Goal: Task Accomplishment & Management: Manage account settings

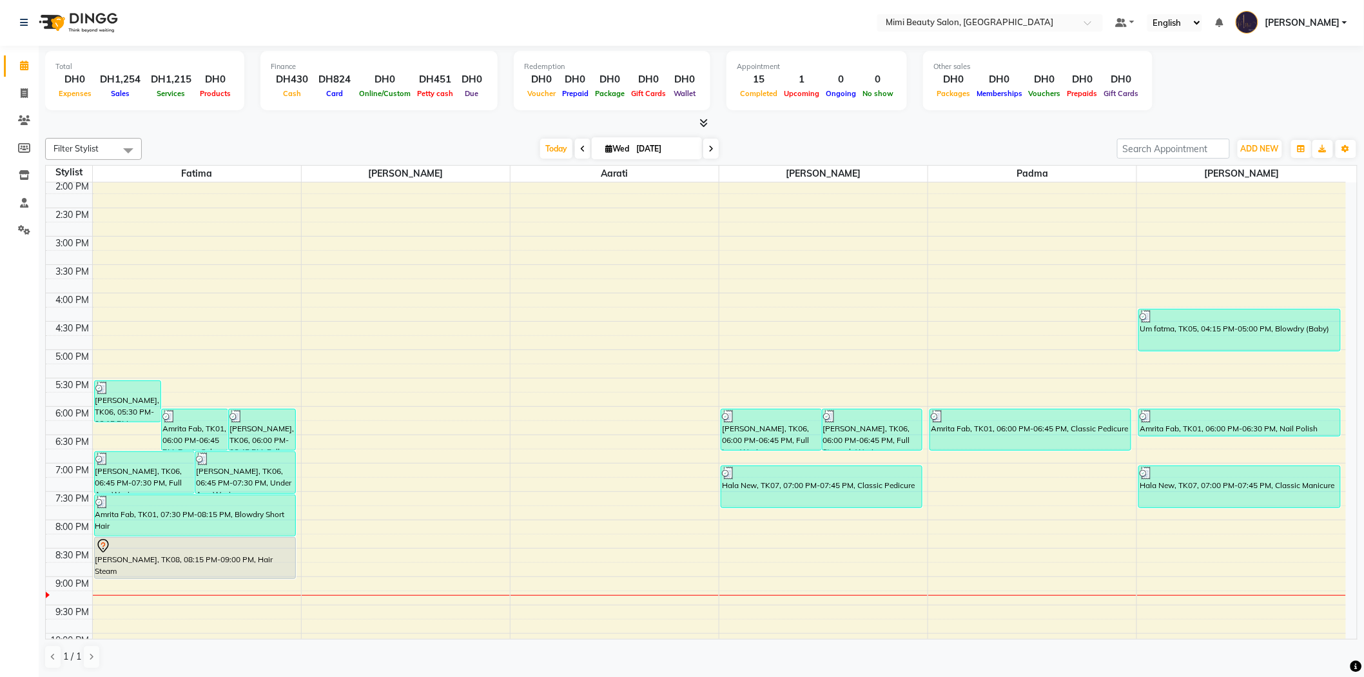
scroll to position [403, 0]
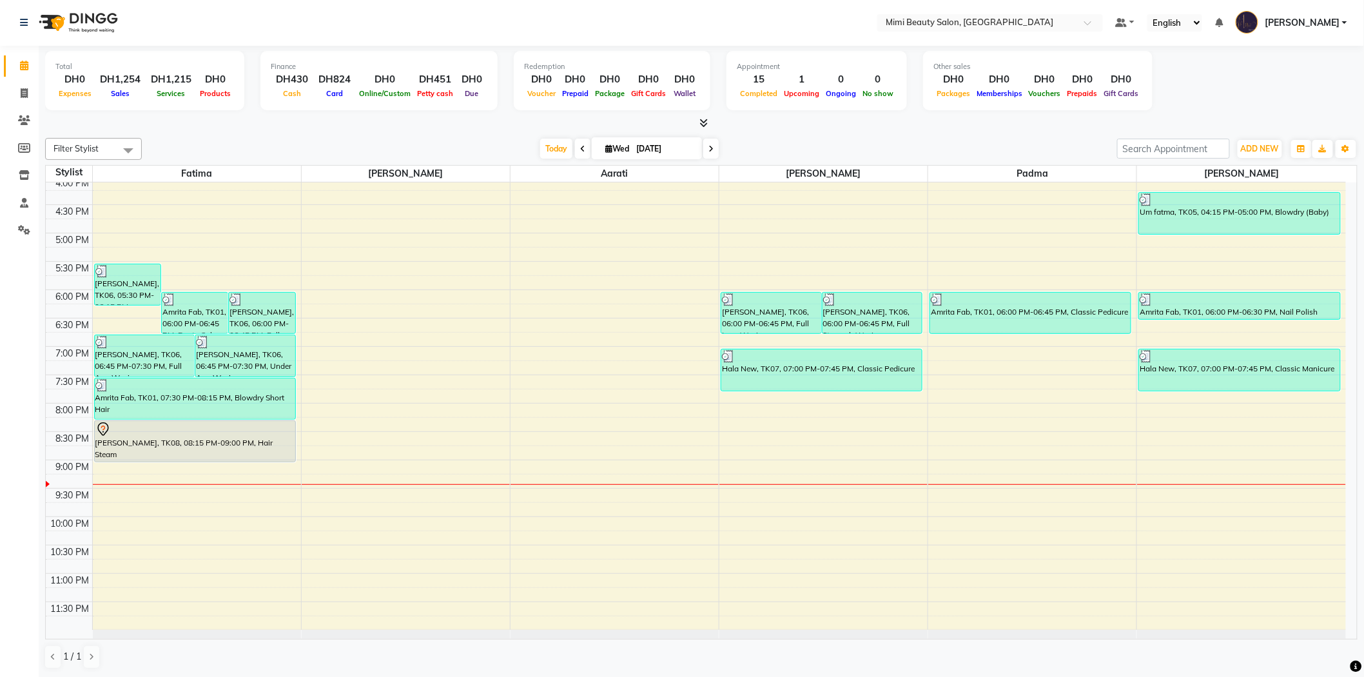
click at [233, 444] on div "[PERSON_NAME], TK08, 08:15 PM-09:00 PM, Hair Steam" at bounding box center [195, 441] width 200 height 41
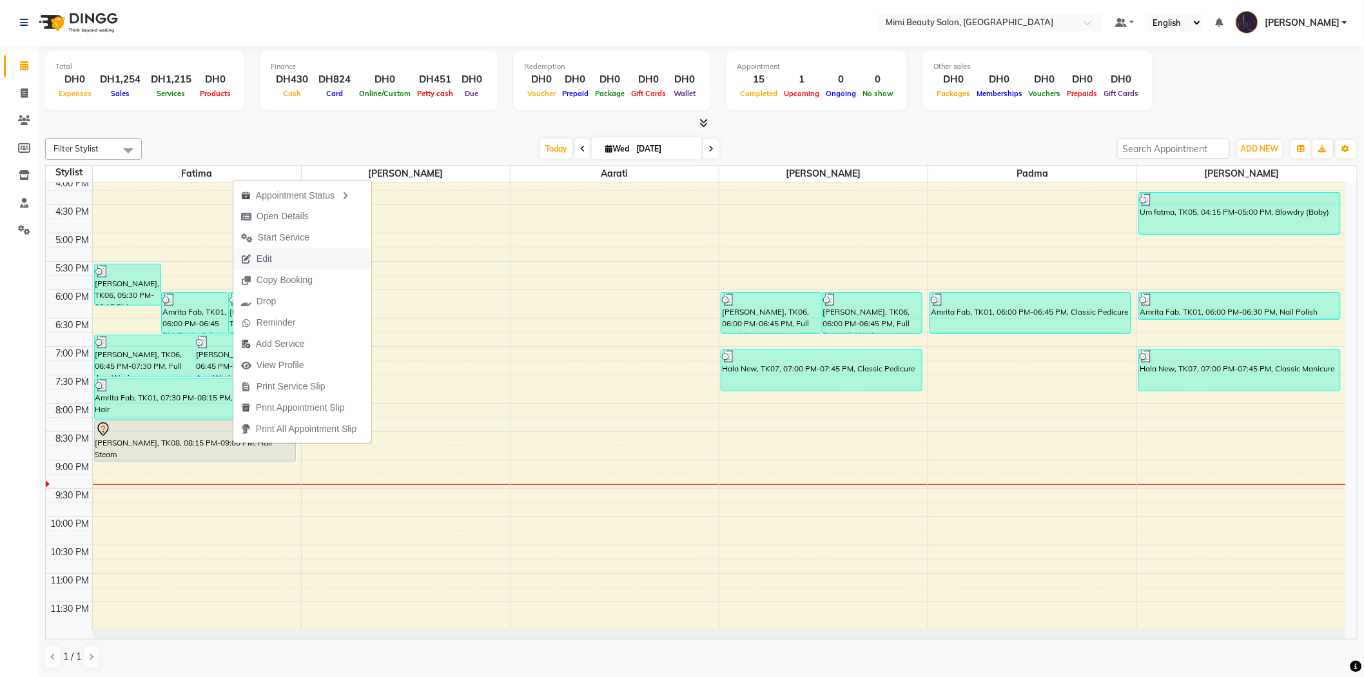
click at [271, 255] on span "Edit" at bounding box center [264, 259] width 15 height 14
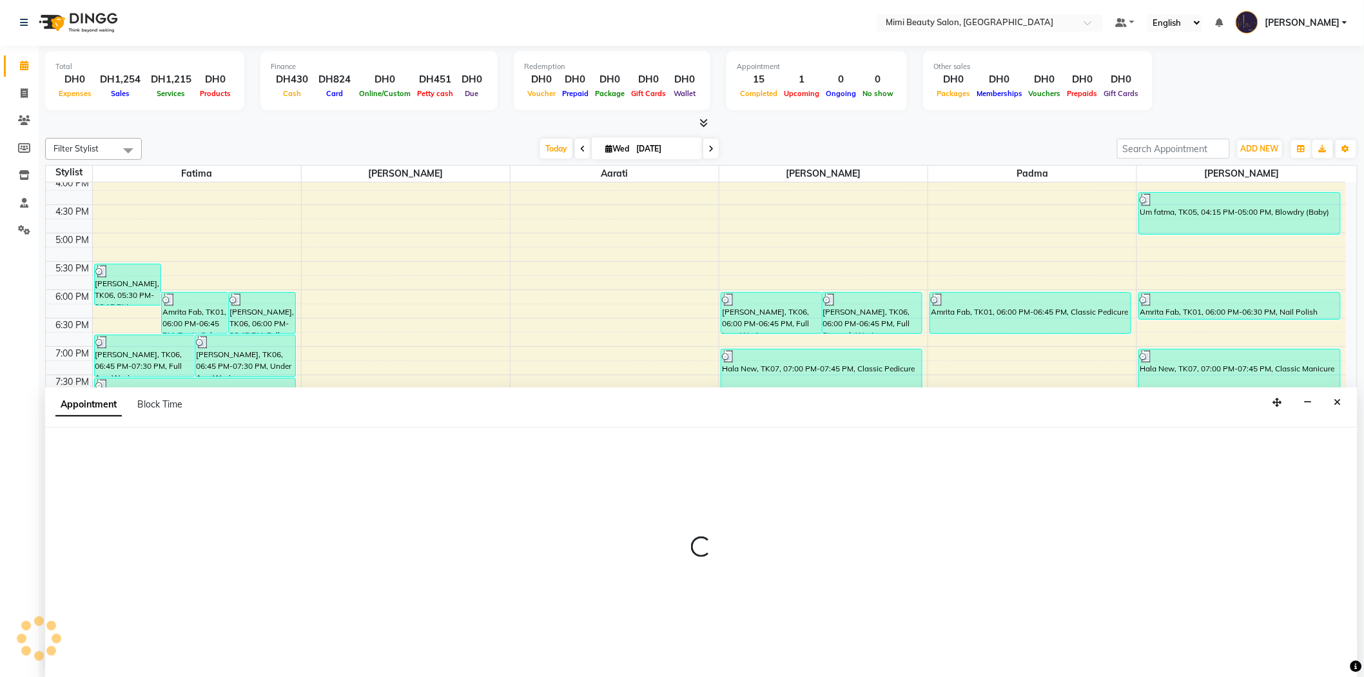
select select "tentative"
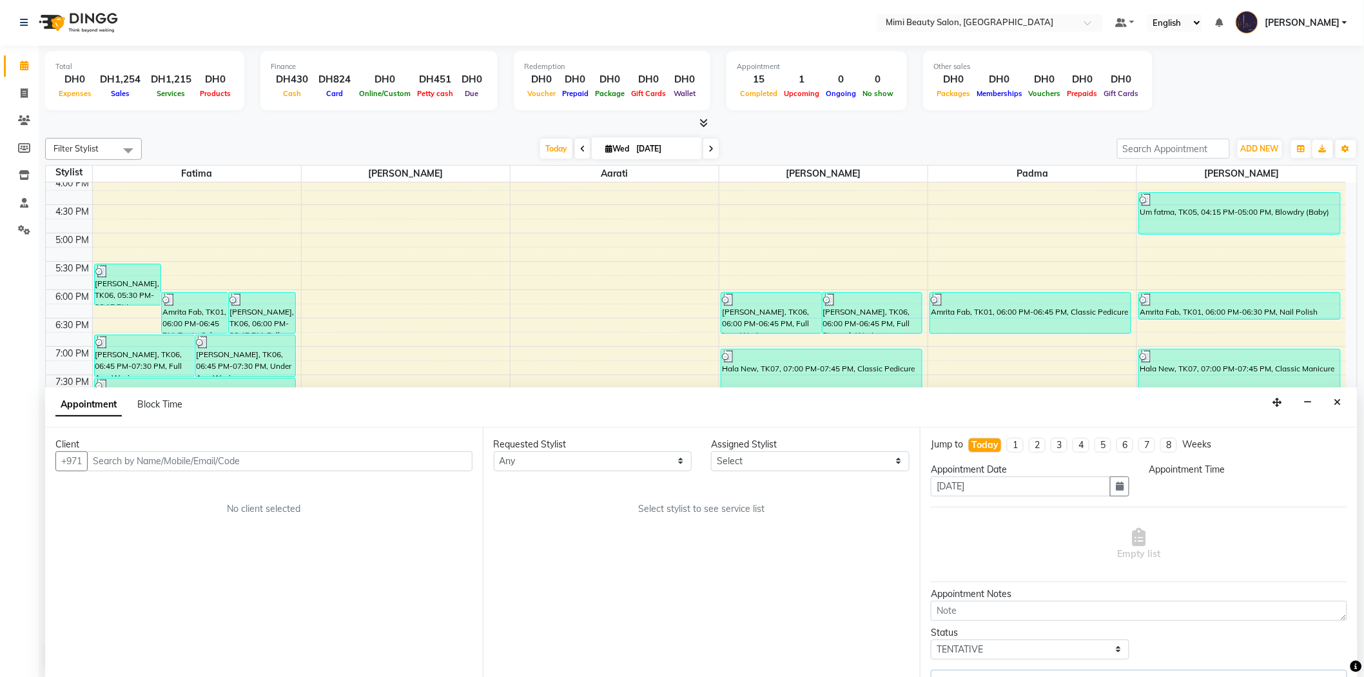
select select "52699"
select select "1215"
select select "3351"
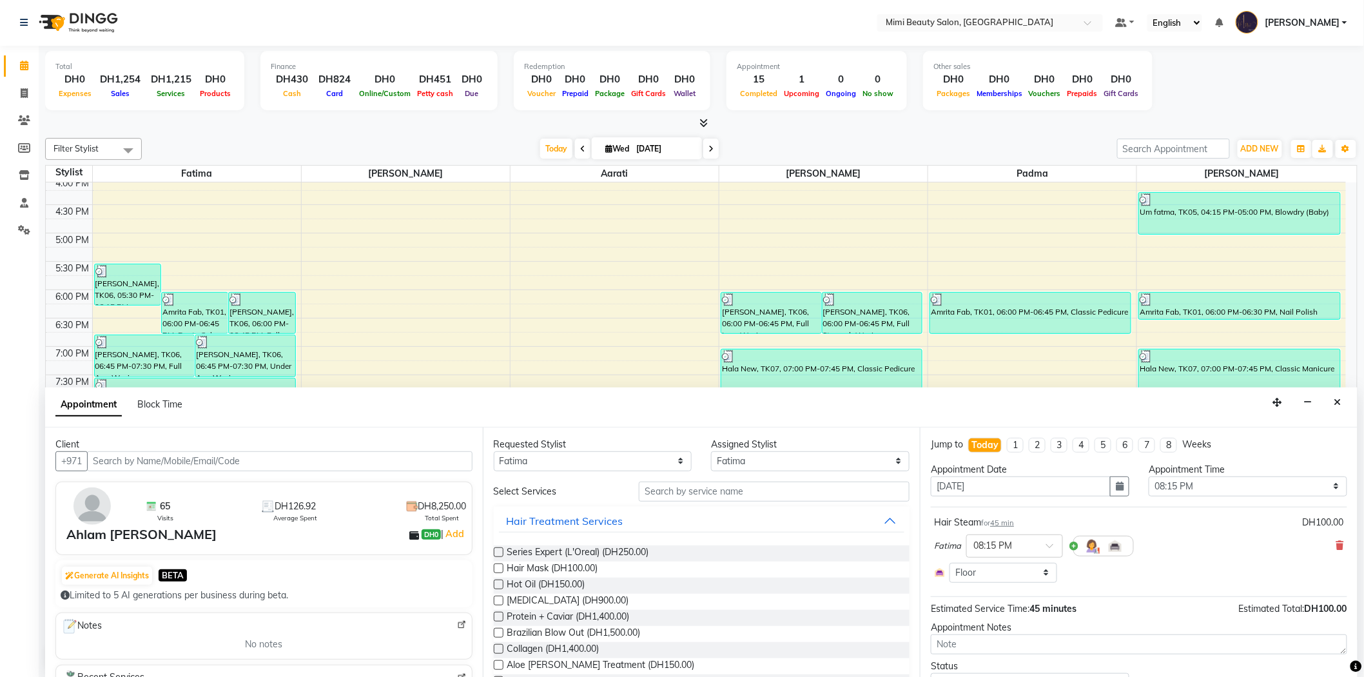
scroll to position [0, 0]
click at [668, 492] on input "text" at bounding box center [774, 492] width 271 height 20
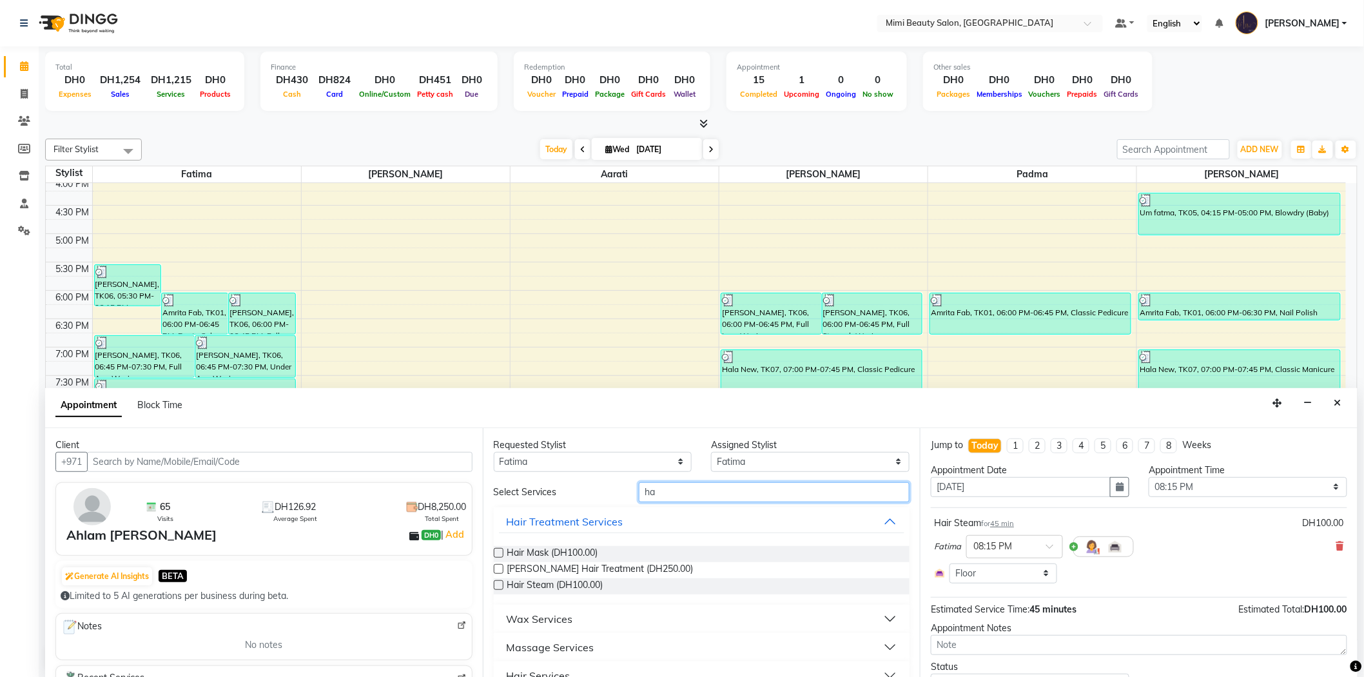
drag, startPoint x: 668, startPoint y: 492, endPoint x: 594, endPoint y: 490, distance: 74.2
click at [594, 490] on div "Select Services ha" at bounding box center [702, 492] width 436 height 20
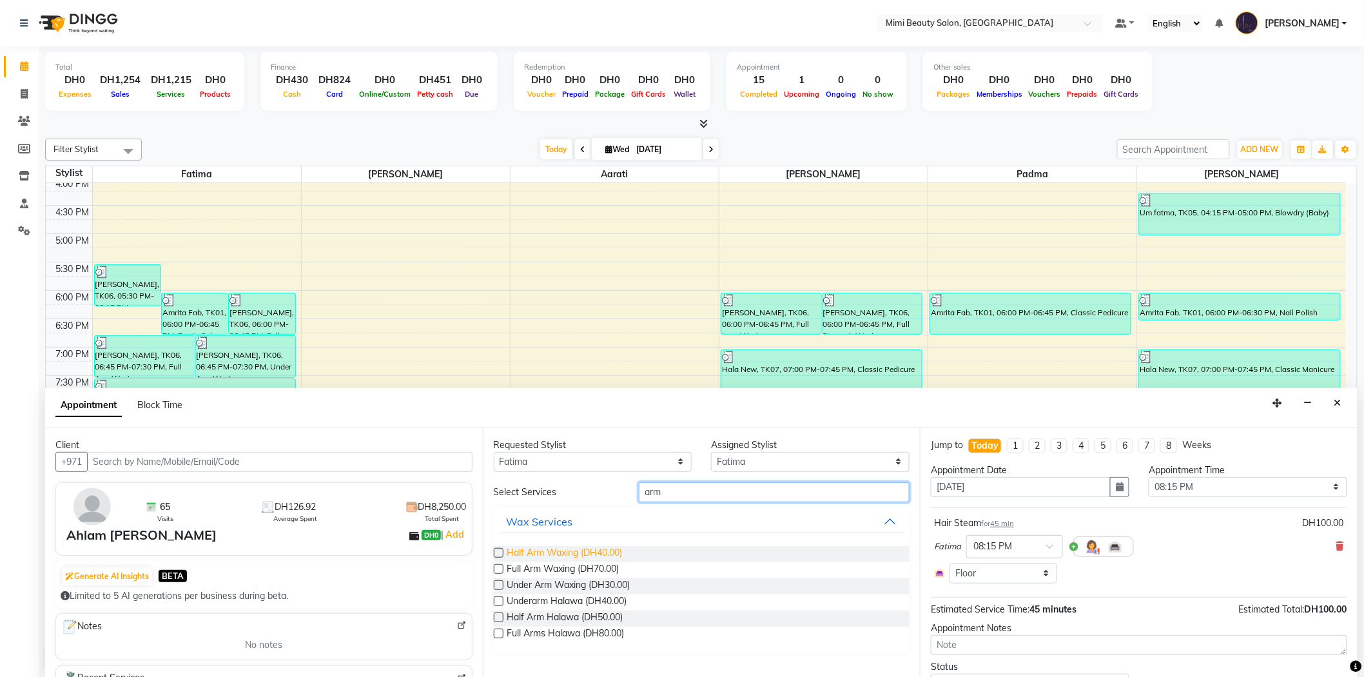
type input "arm"
click at [620, 554] on span "Half Arm Waxing (DH40.00)" at bounding box center [564, 554] width 115 height 16
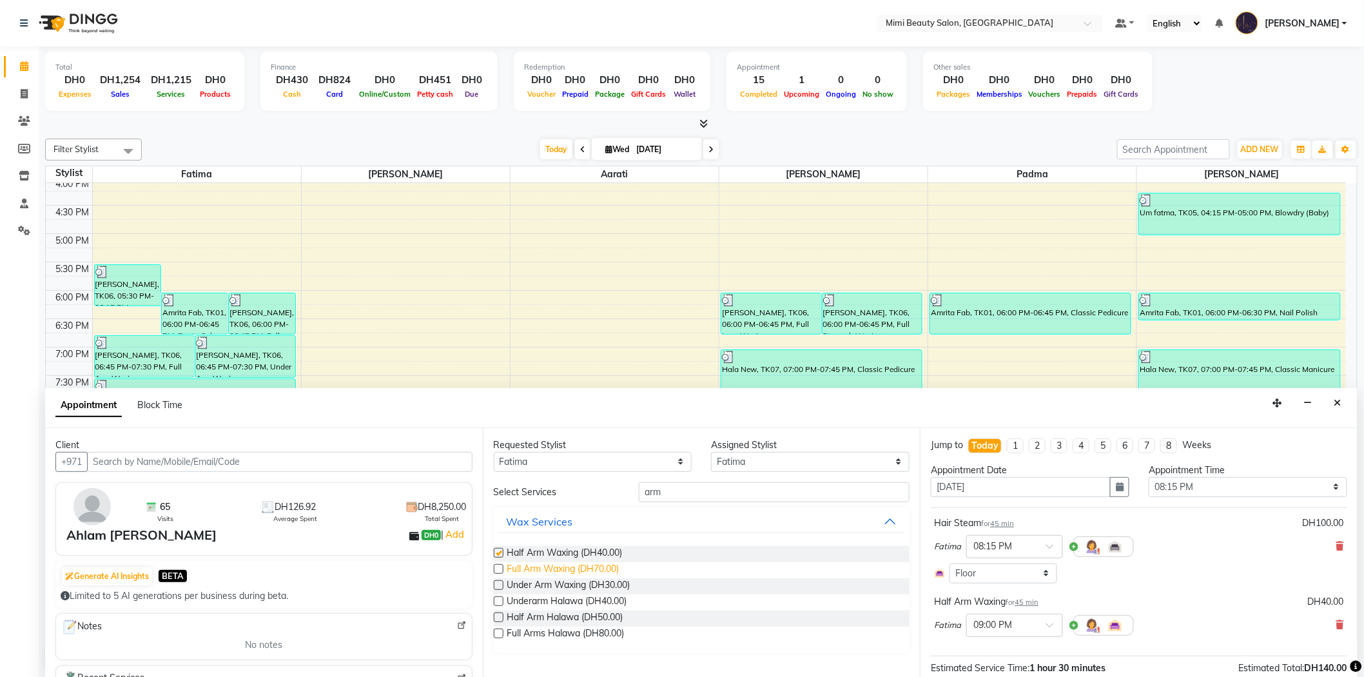
checkbox input "false"
click at [572, 462] on select "Any [PERSON_NAME] [PERSON_NAME] [PERSON_NAME] Padma" at bounding box center [593, 462] width 199 height 20
select select "53403"
click at [494, 452] on select "Any [PERSON_NAME] [PERSON_NAME] [PERSON_NAME] Padma" at bounding box center [593, 462] width 199 height 20
select select "53403"
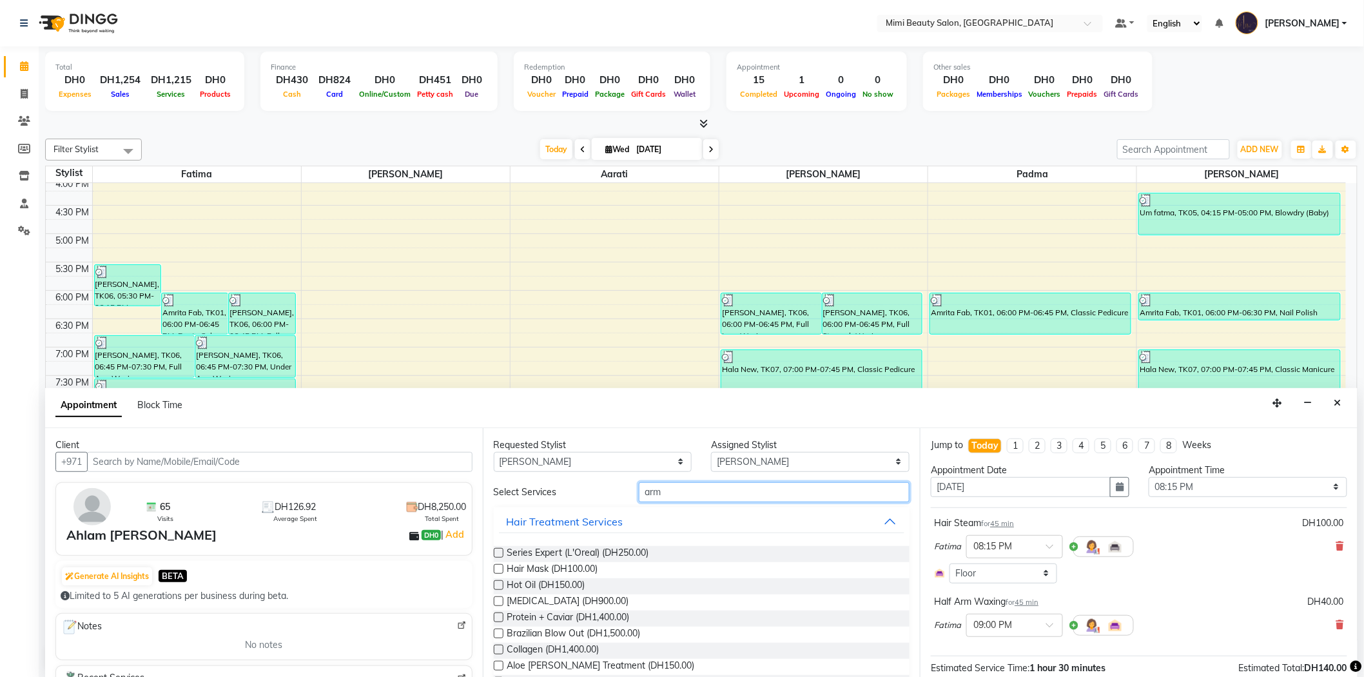
click at [642, 489] on input "arm" at bounding box center [774, 492] width 271 height 20
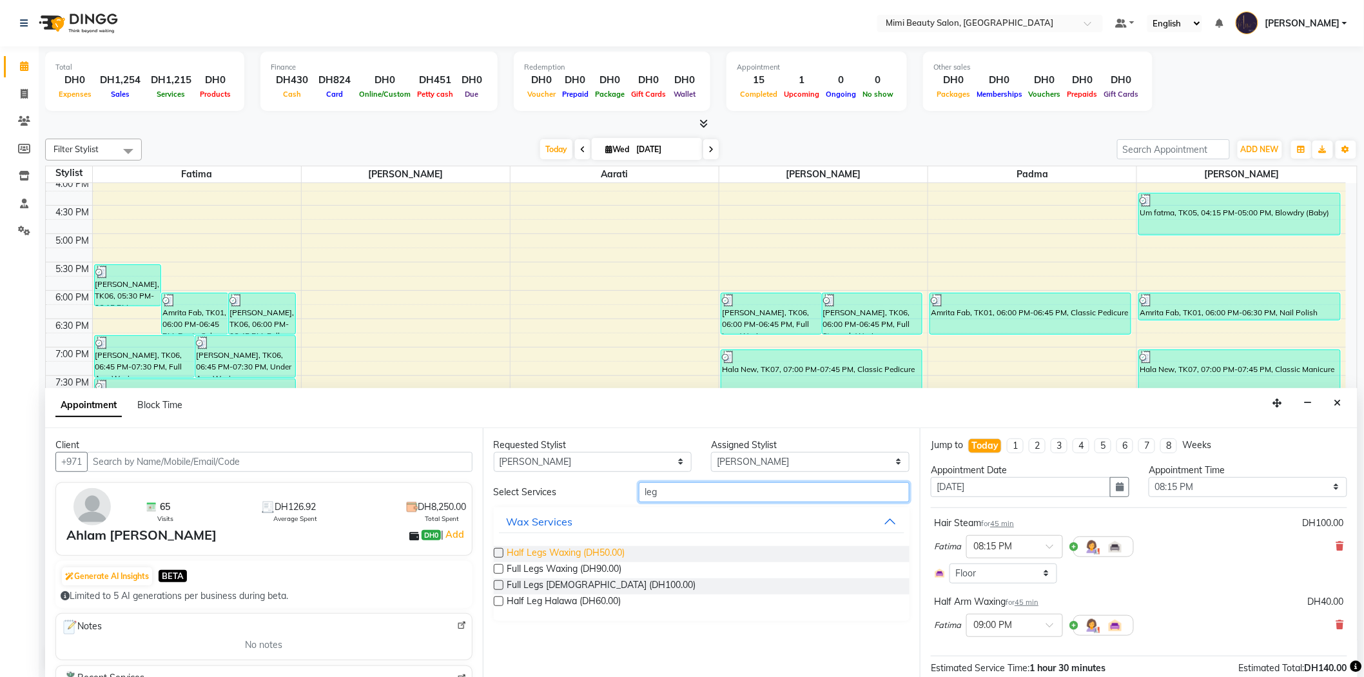
type input "leg"
click at [559, 554] on span "Half Legs Waxing (DH50.00)" at bounding box center [566, 554] width 118 height 16
checkbox input "false"
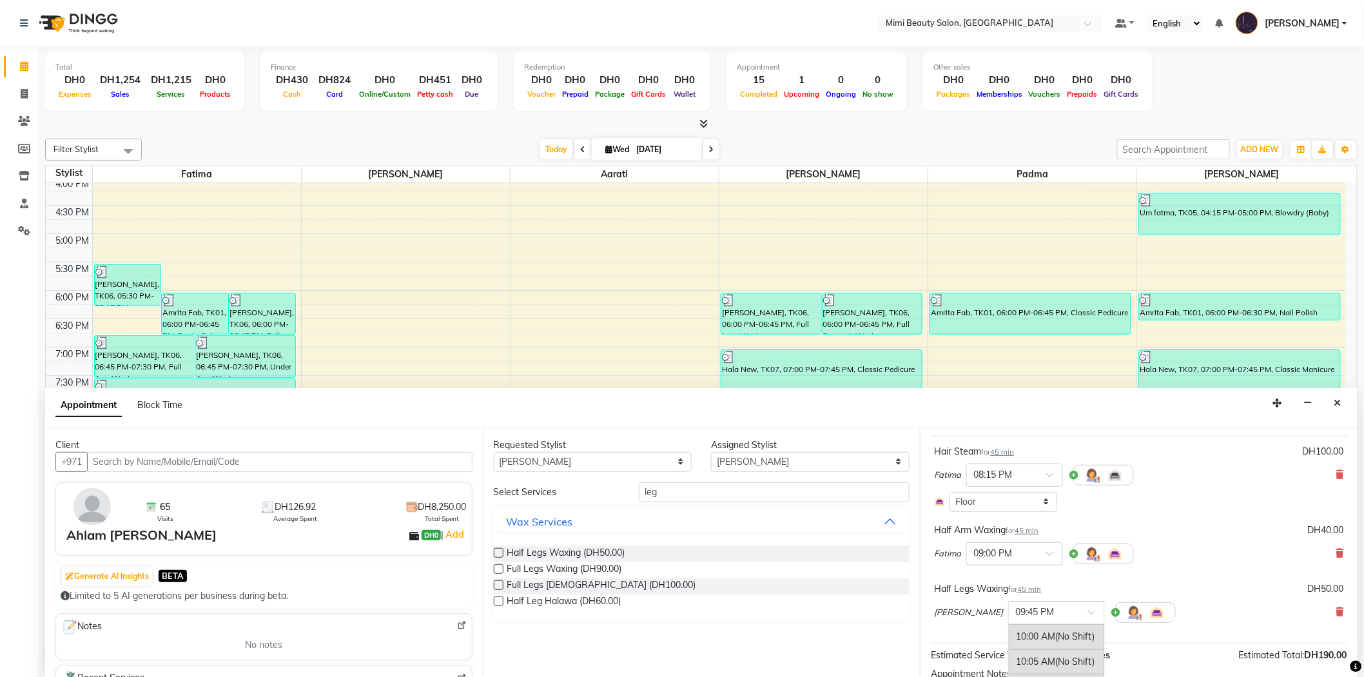
click at [1088, 613] on span at bounding box center [1096, 616] width 16 height 14
click at [1019, 639] on div "09:00 PM" at bounding box center [1056, 636] width 95 height 24
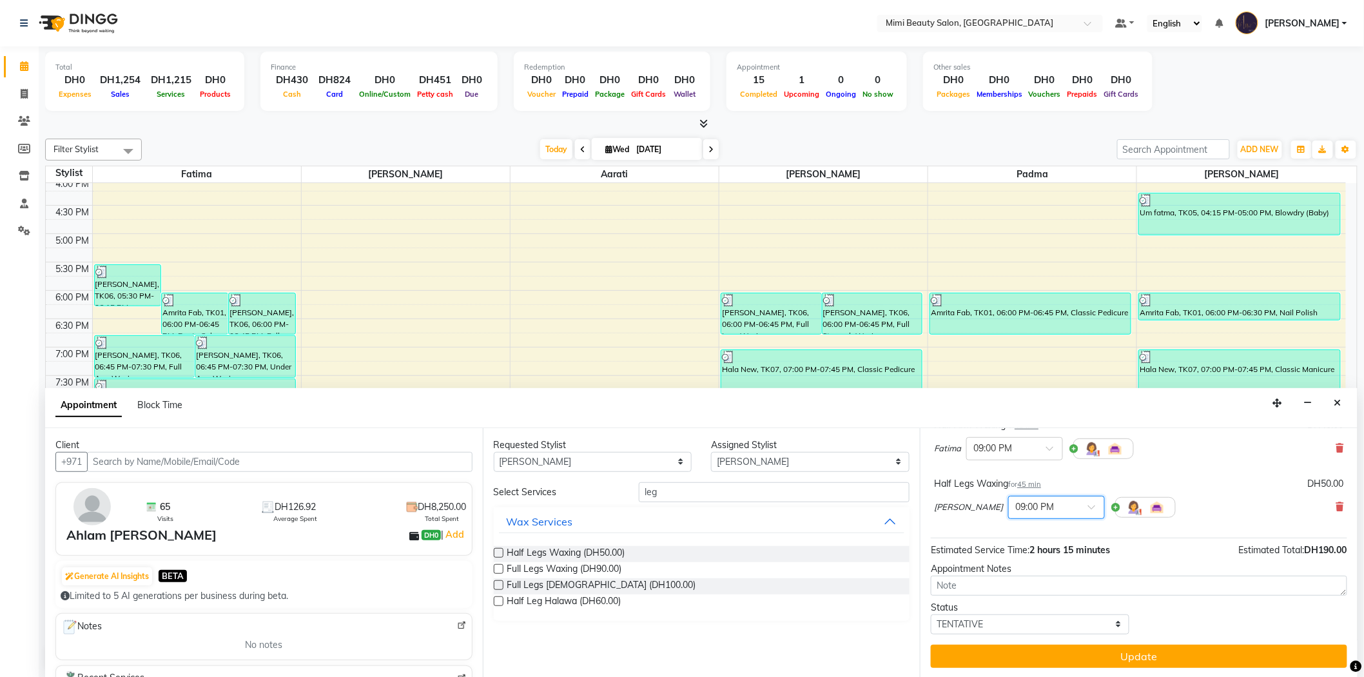
scroll to position [1, 0]
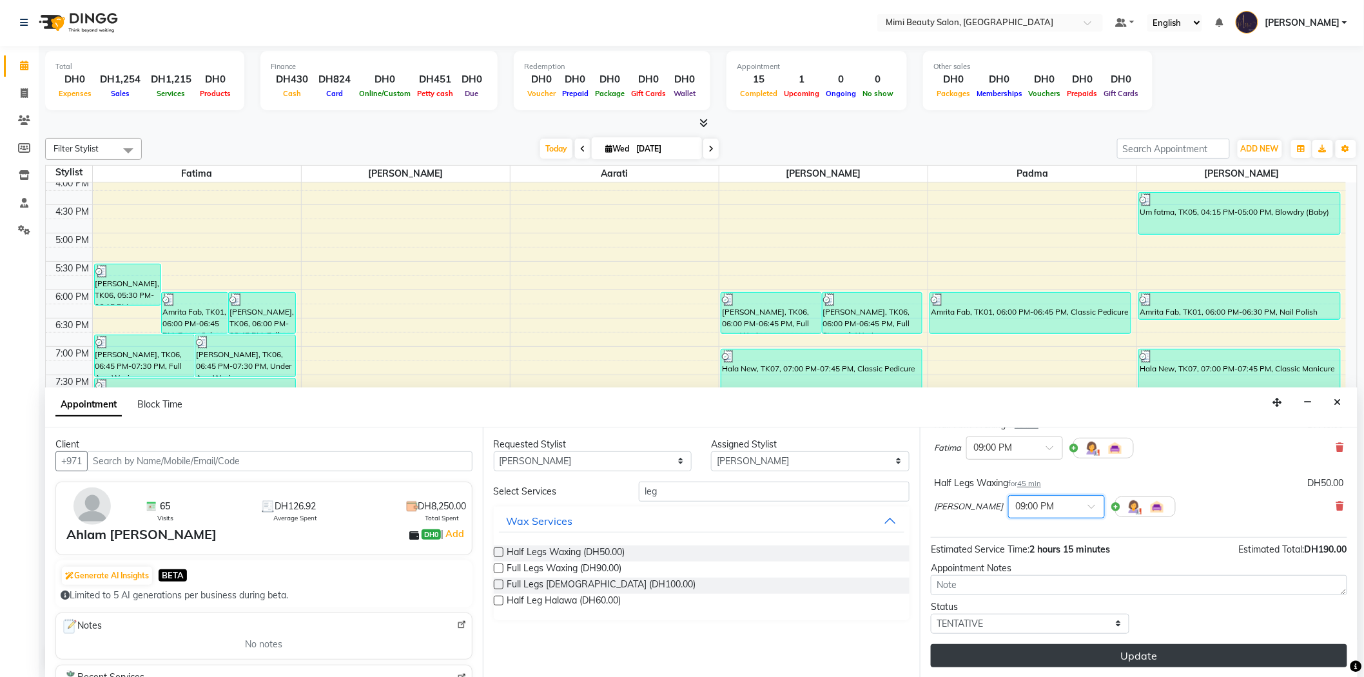
click at [1111, 652] on button "Update" at bounding box center [1139, 655] width 416 height 23
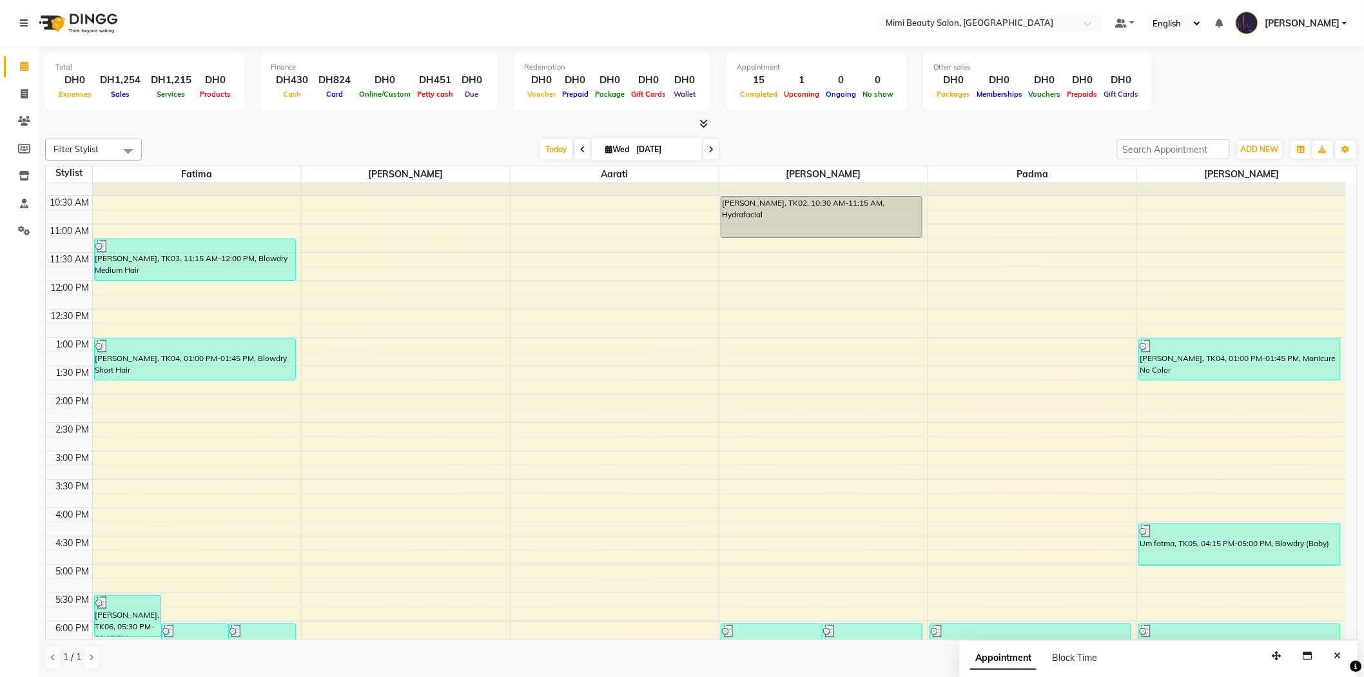
scroll to position [0, 0]
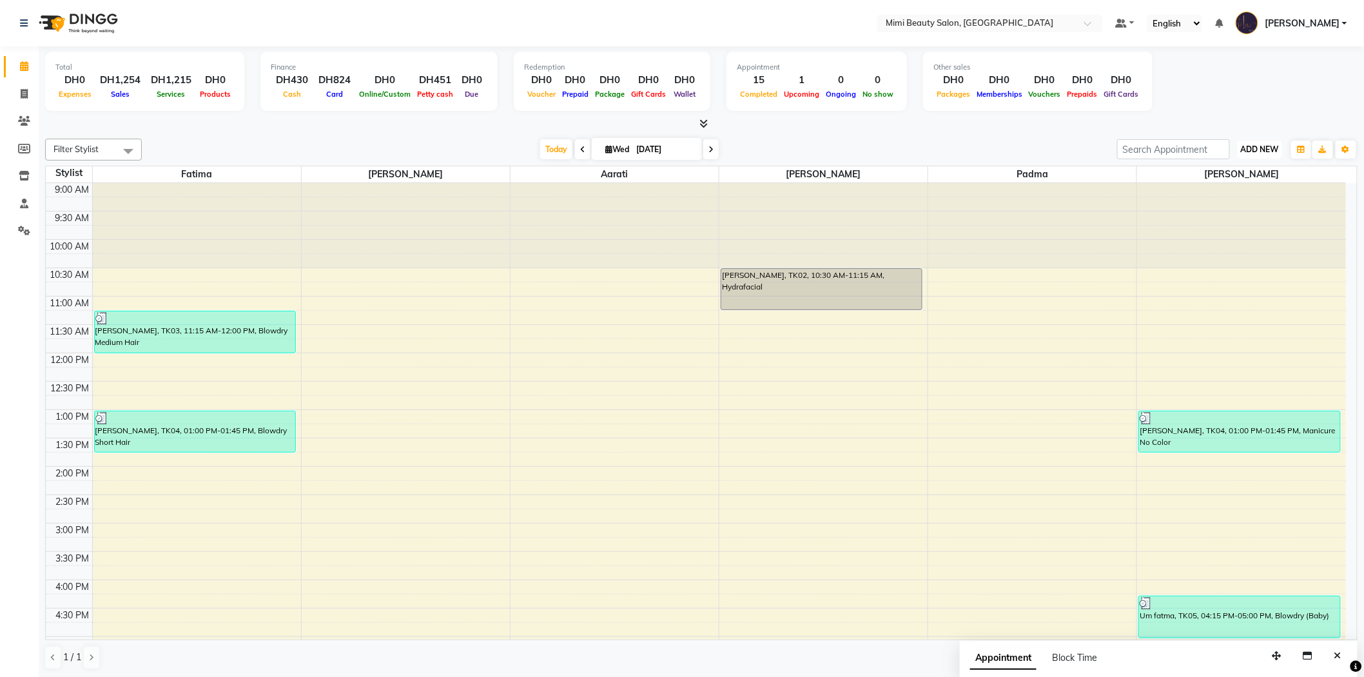
click at [1247, 149] on span "ADD NEW" at bounding box center [1260, 149] width 38 height 10
click at [1209, 173] on button "Add Appointment" at bounding box center [1231, 173] width 102 height 17
select select "tentative"
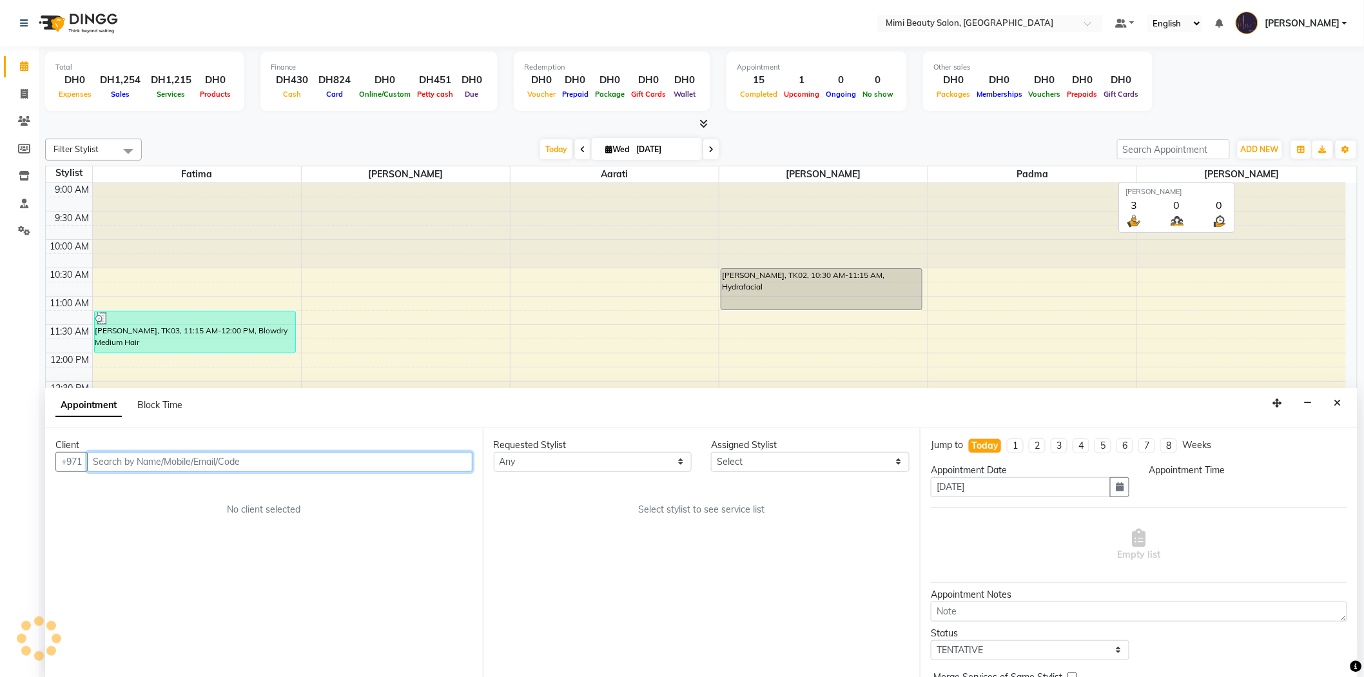
scroll to position [1, 0]
select select "600"
type input "569804555"
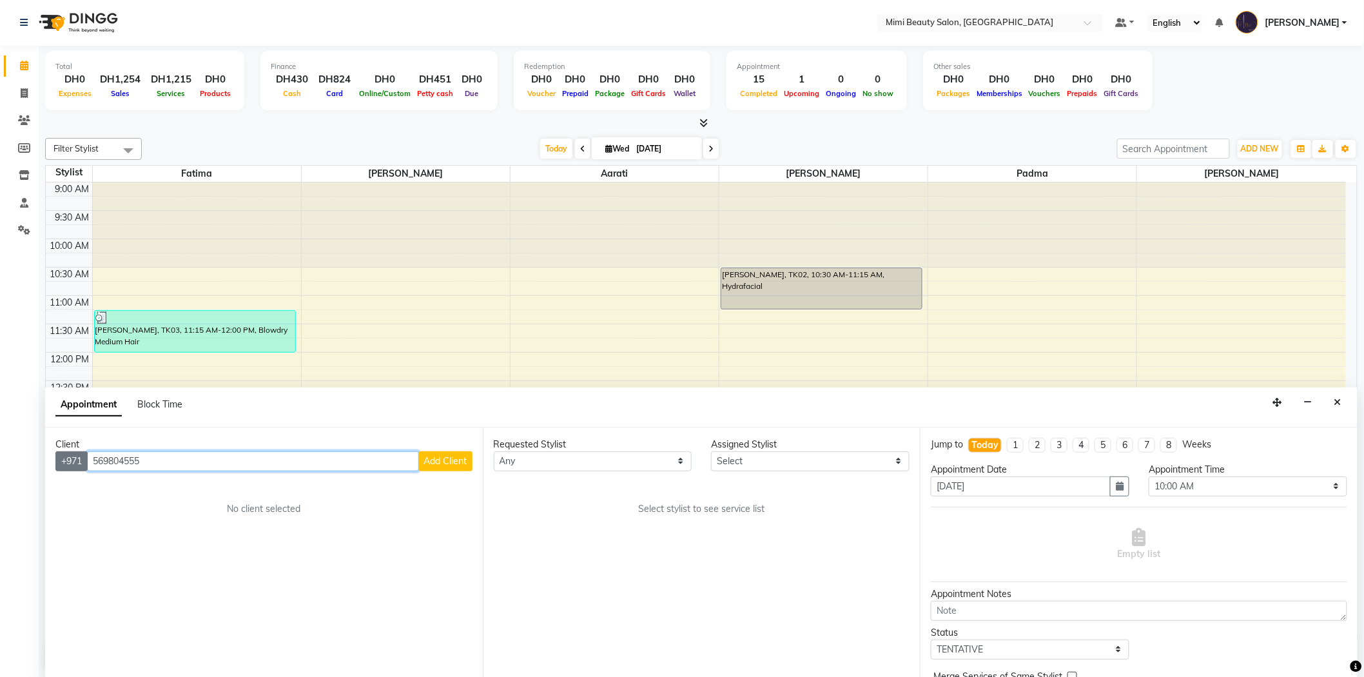
drag, startPoint x: 271, startPoint y: 461, endPoint x: 75, endPoint y: 469, distance: 196.8
click at [75, 469] on div "[PHONE_NUMBER] Add Client" at bounding box center [263, 461] width 417 height 20
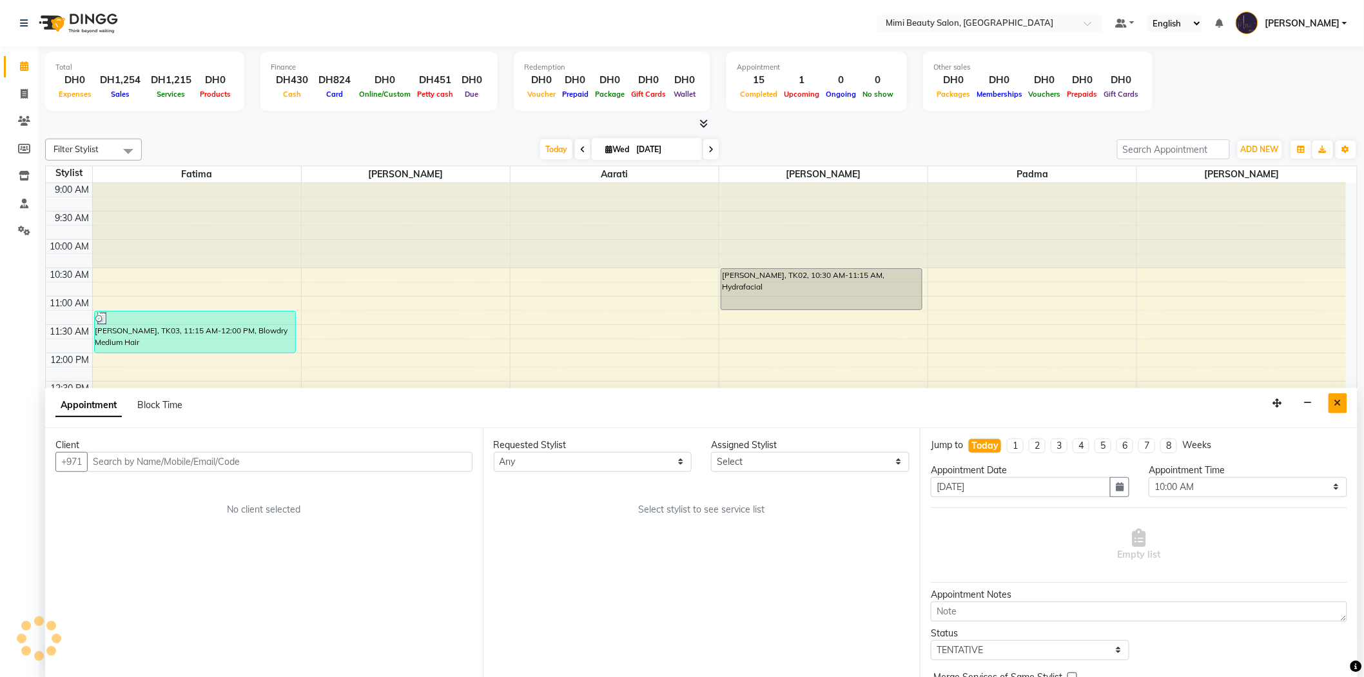
click at [1341, 402] on icon "Close" at bounding box center [1338, 402] width 7 height 9
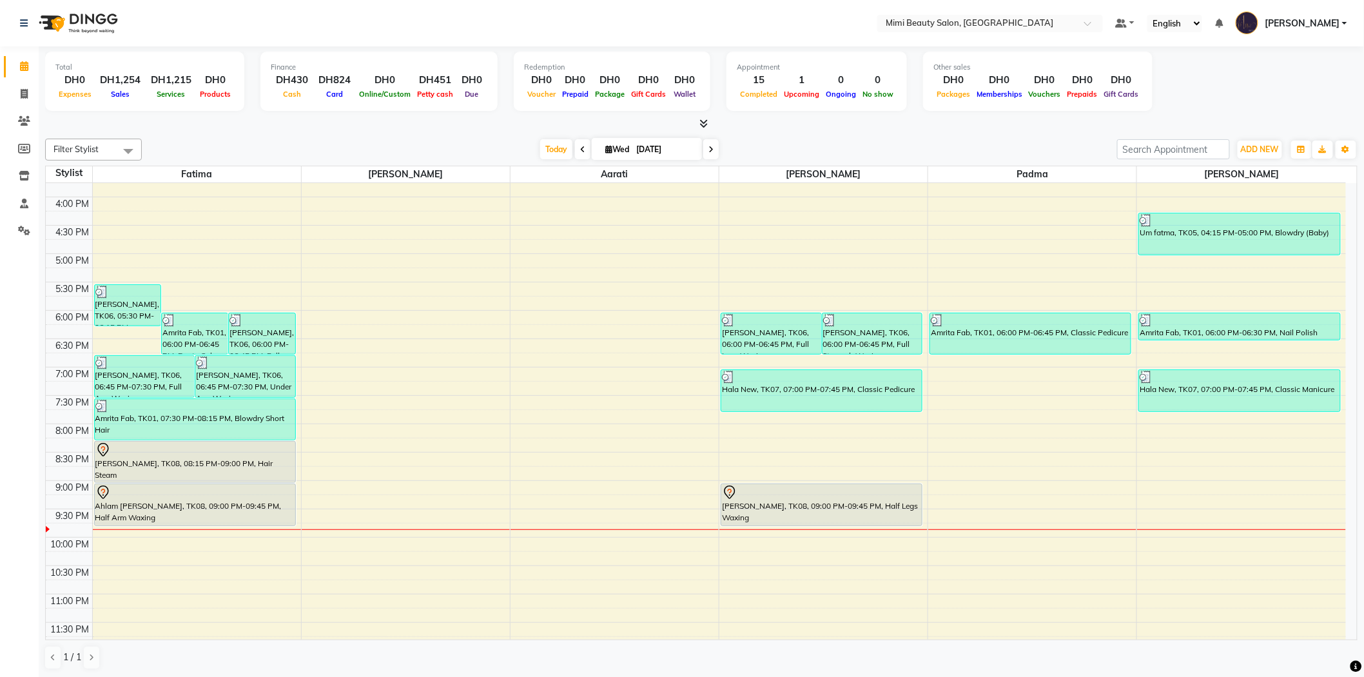
scroll to position [403, 0]
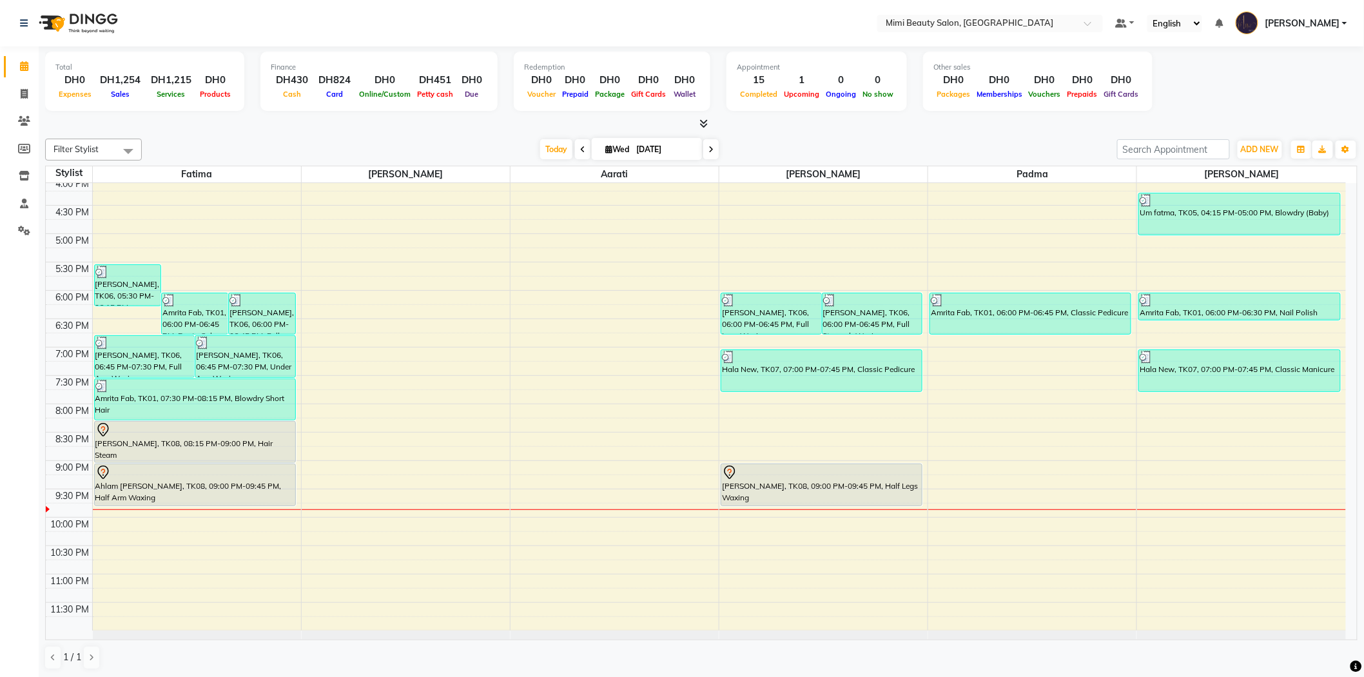
click at [705, 153] on span at bounding box center [710, 149] width 15 height 20
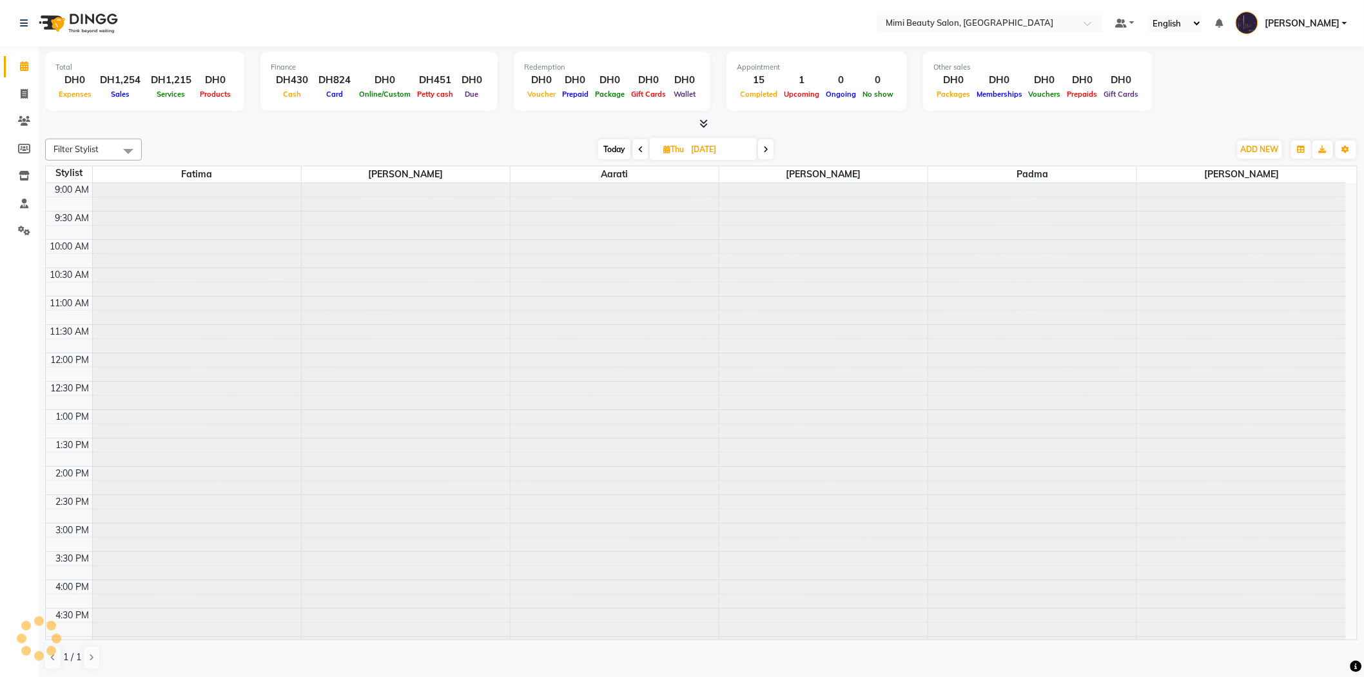
scroll to position [398, 0]
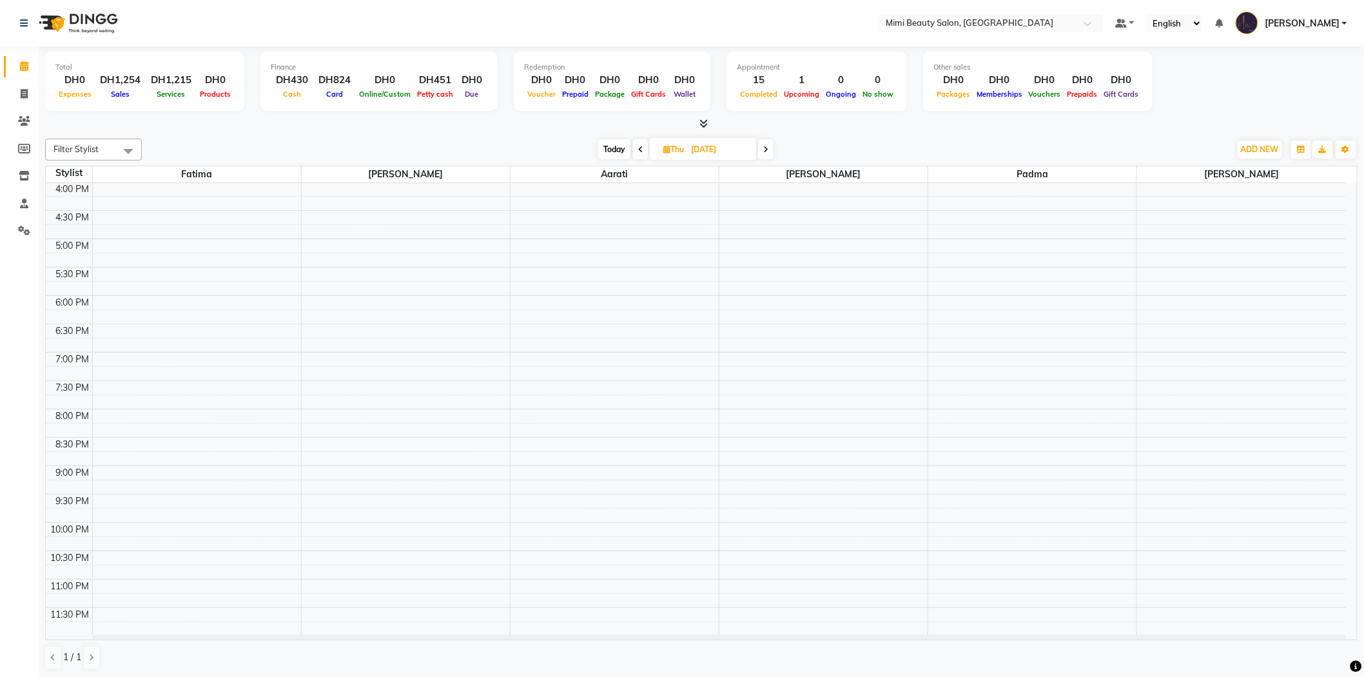
click at [633, 147] on span at bounding box center [640, 149] width 15 height 20
type input "[DATE]"
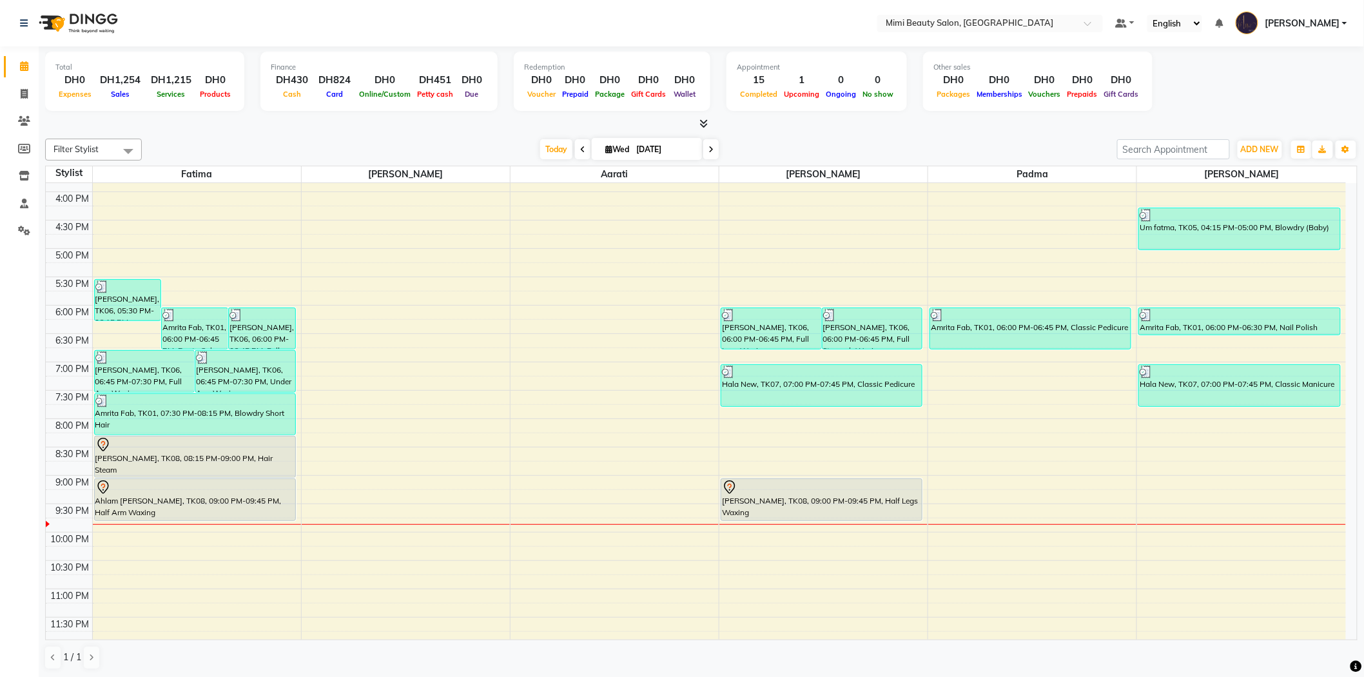
scroll to position [403, 0]
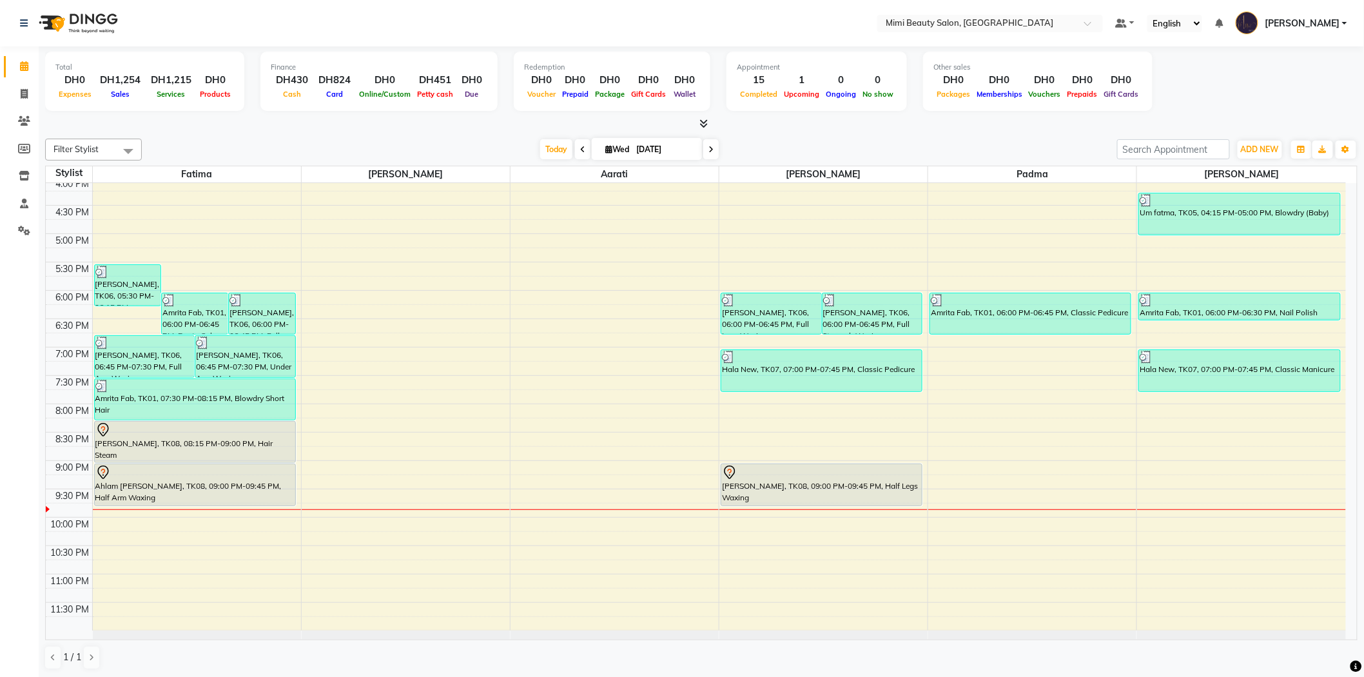
click at [245, 442] on div "[PERSON_NAME], TK08, 08:15 PM-09:00 PM, Hair Steam" at bounding box center [195, 442] width 200 height 41
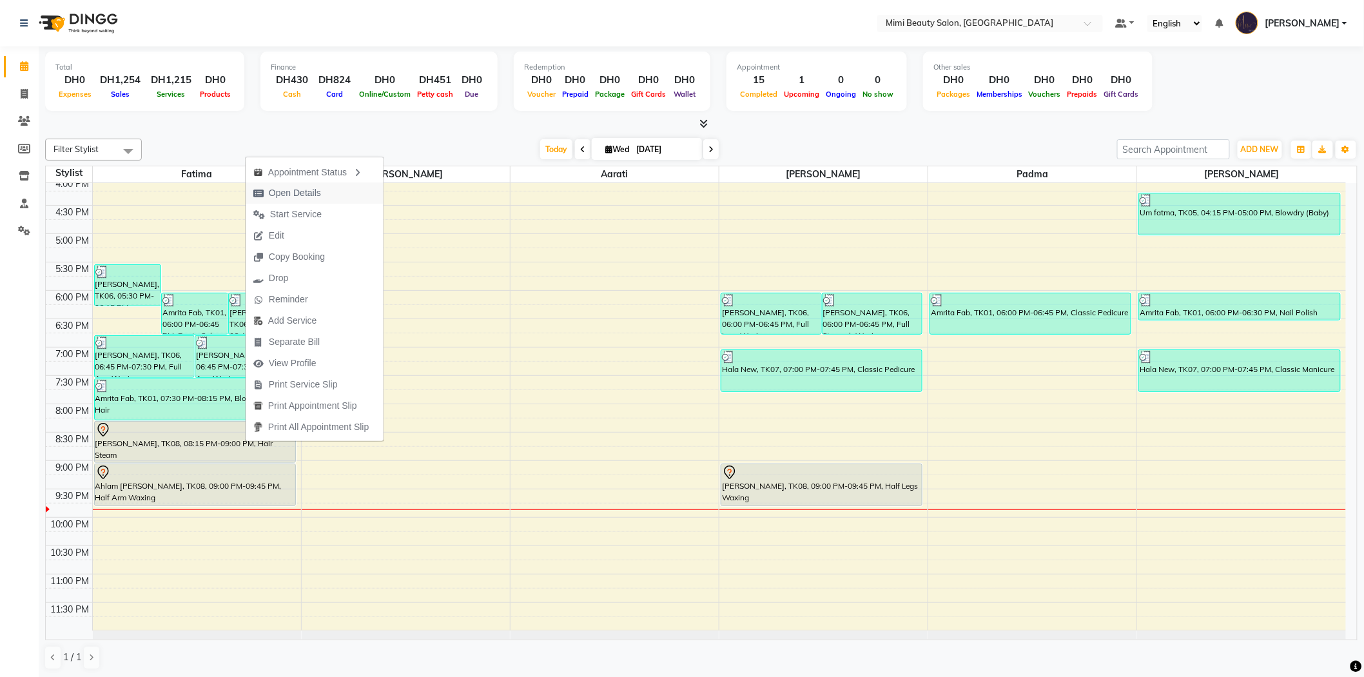
click at [281, 191] on span "Open Details" at bounding box center [295, 193] width 52 height 14
select select "7"
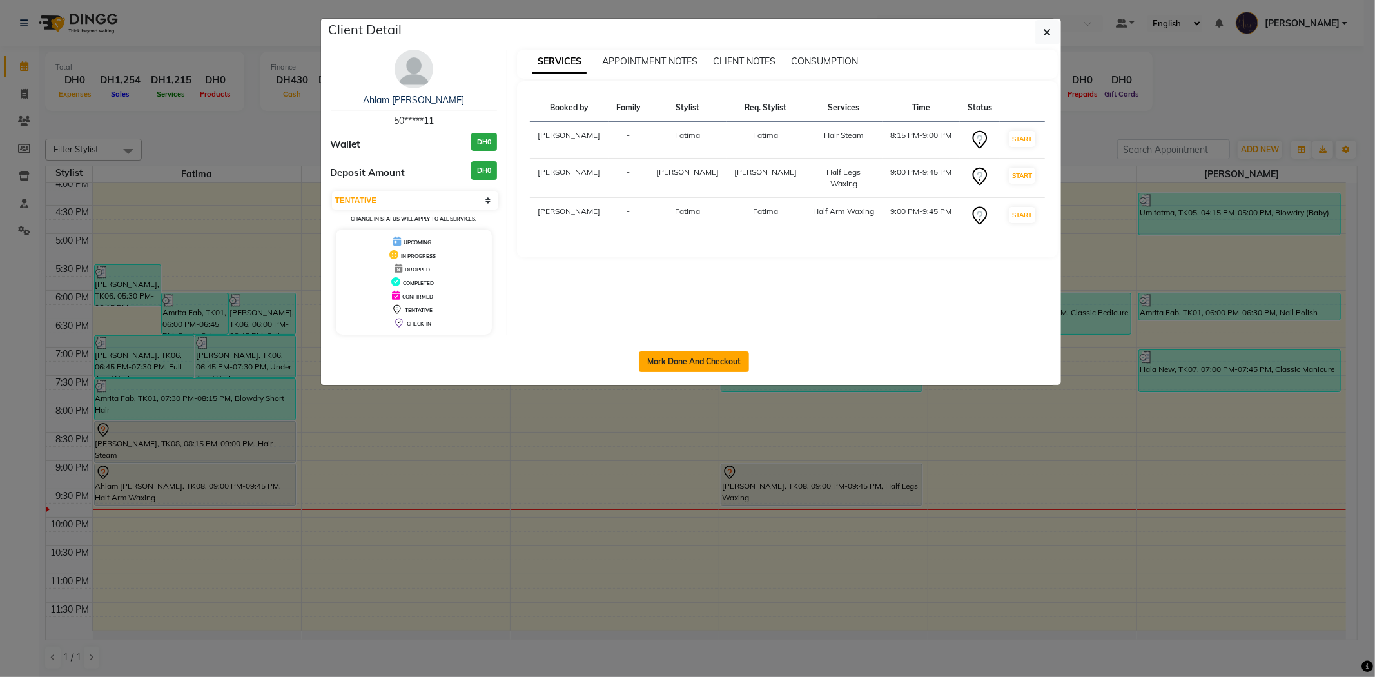
click at [690, 363] on button "Mark Done And Checkout" at bounding box center [694, 361] width 110 height 21
select select "service"
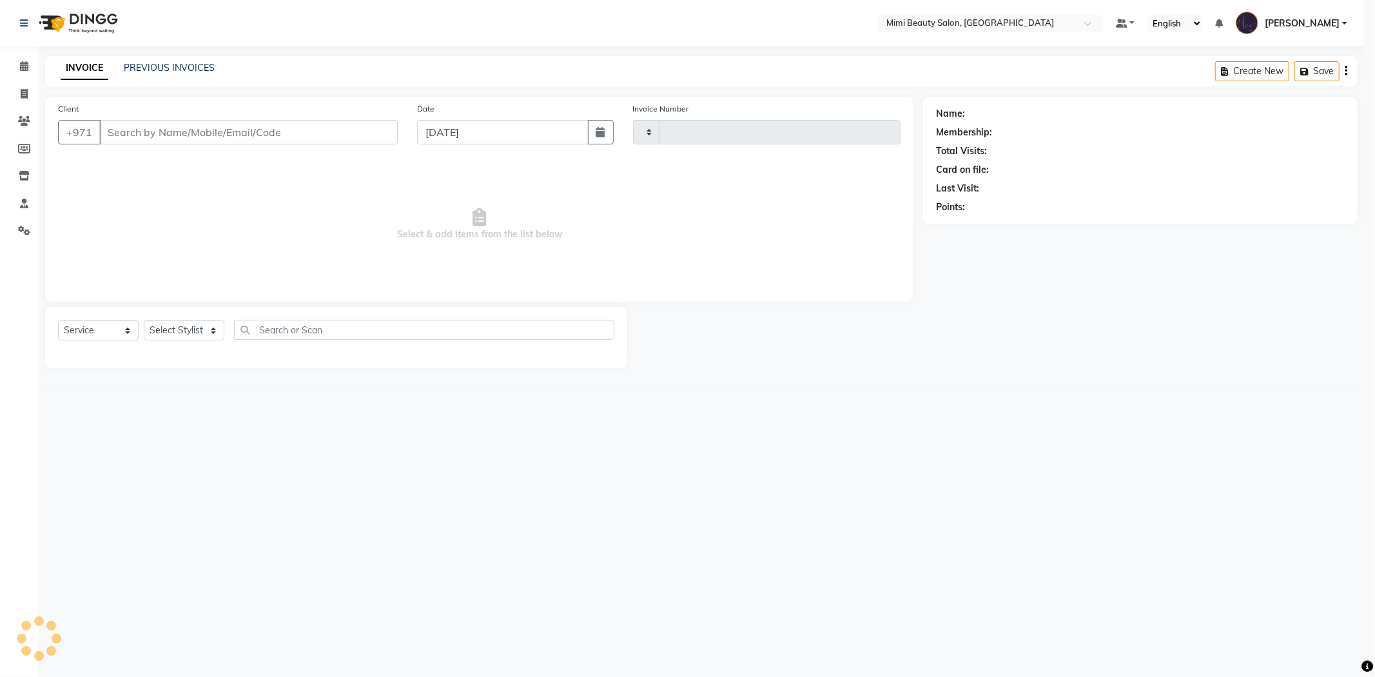
type input "1484"
select select "6756"
type input "50*****11"
select select "53403"
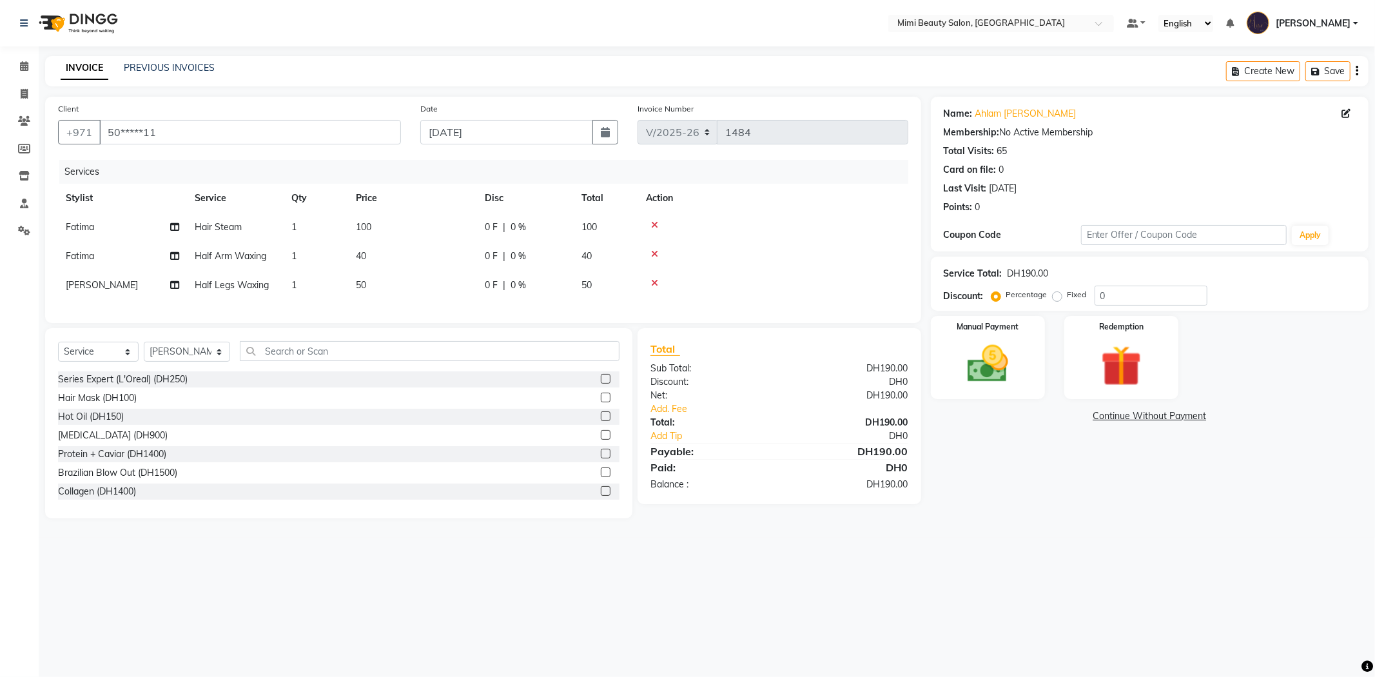
click at [360, 286] on span "50" at bounding box center [361, 285] width 10 height 12
select select "53403"
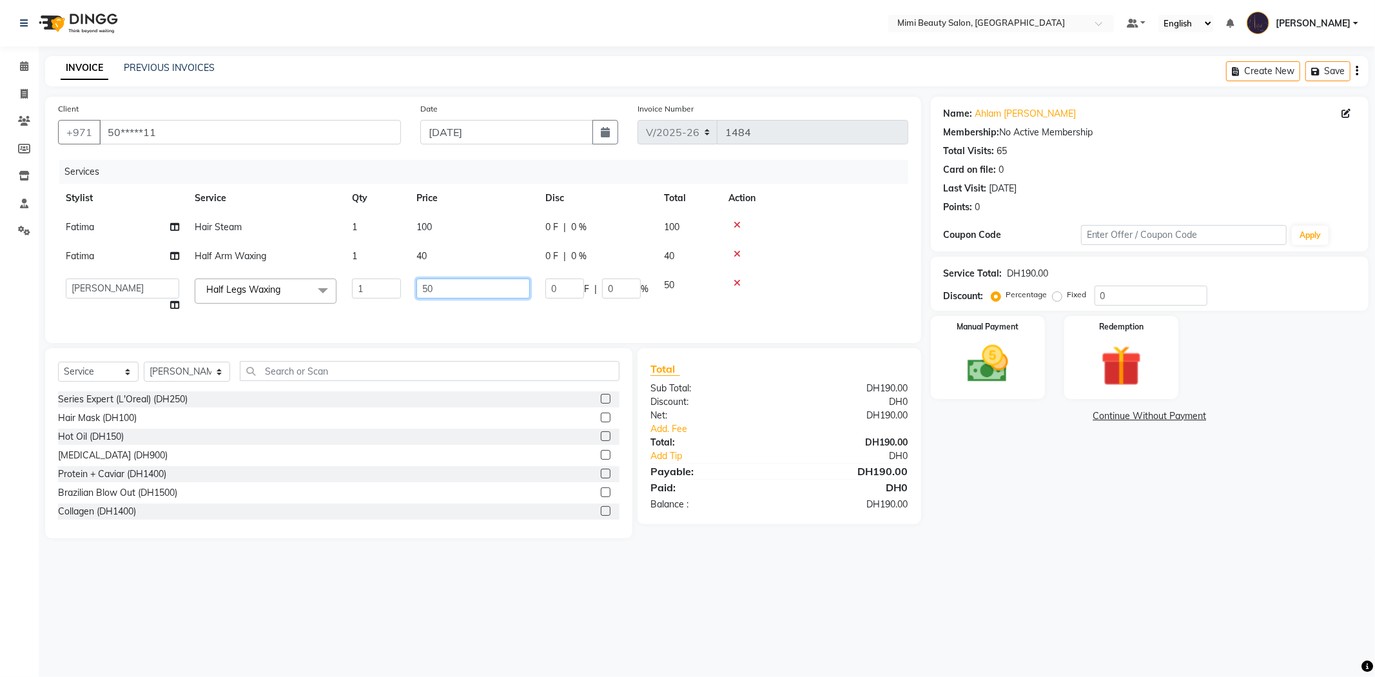
drag, startPoint x: 439, startPoint y: 286, endPoint x: 391, endPoint y: 291, distance: 48.6
click at [391, 291] on tr "[PERSON_NAME] Alya [MEDICAL_DATA][PERSON_NAME] [PERSON_NAME] [PERSON_NAME] Iman…" at bounding box center [483, 295] width 850 height 49
type input "70"
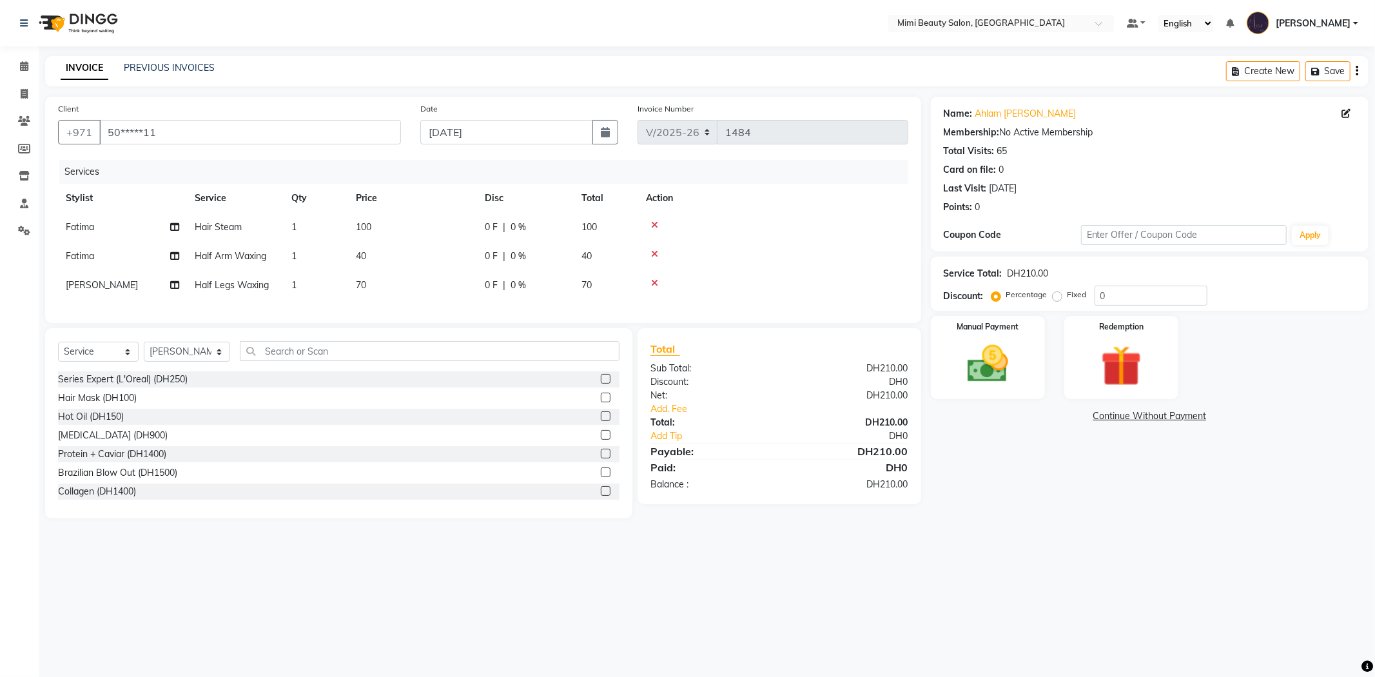
click at [420, 227] on td "100" at bounding box center [412, 227] width 129 height 29
select select "52699"
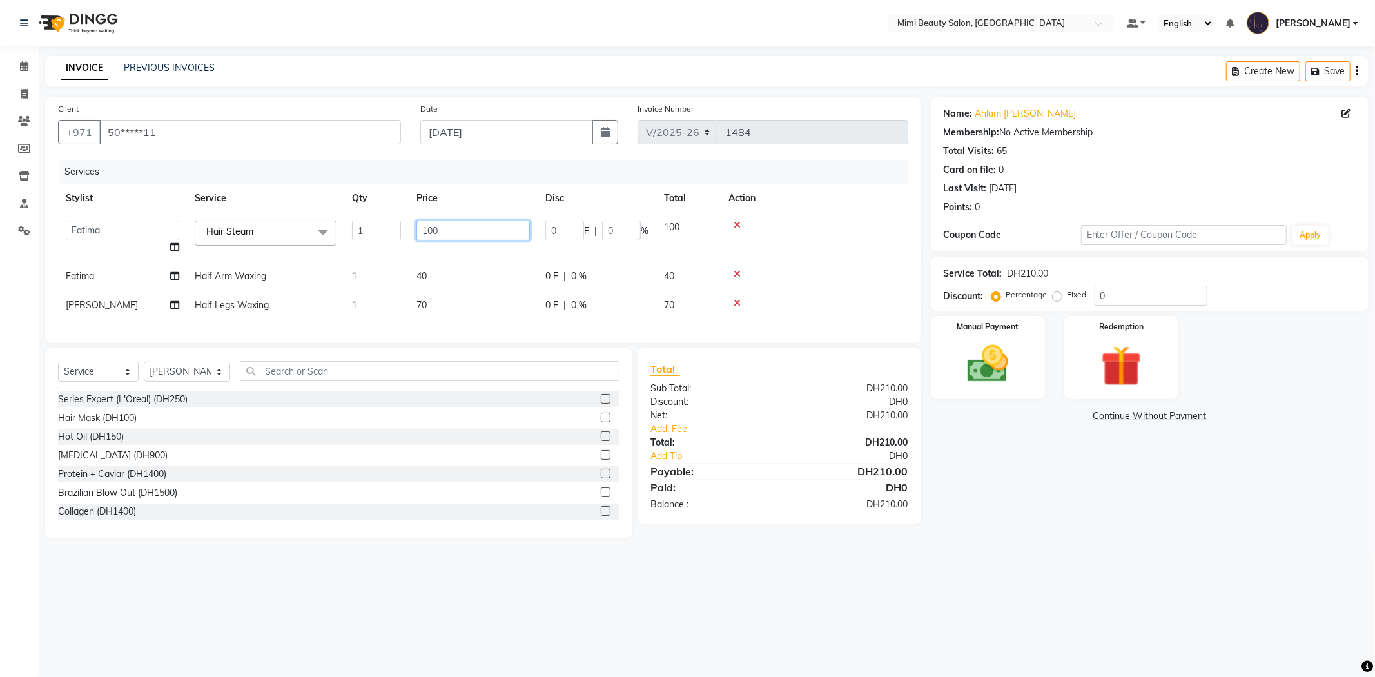
drag, startPoint x: 442, startPoint y: 232, endPoint x: 378, endPoint y: 233, distance: 63.2
click at [378, 233] on tr "[PERSON_NAME] Alya [MEDICAL_DATA][PERSON_NAME] [PERSON_NAME] [PERSON_NAME] Iman…" at bounding box center [483, 237] width 850 height 49
type input "70"
click at [397, 253] on tbody "[PERSON_NAME] Alya [MEDICAL_DATA][PERSON_NAME] [PERSON_NAME] [PERSON_NAME] Iman…" at bounding box center [483, 266] width 850 height 107
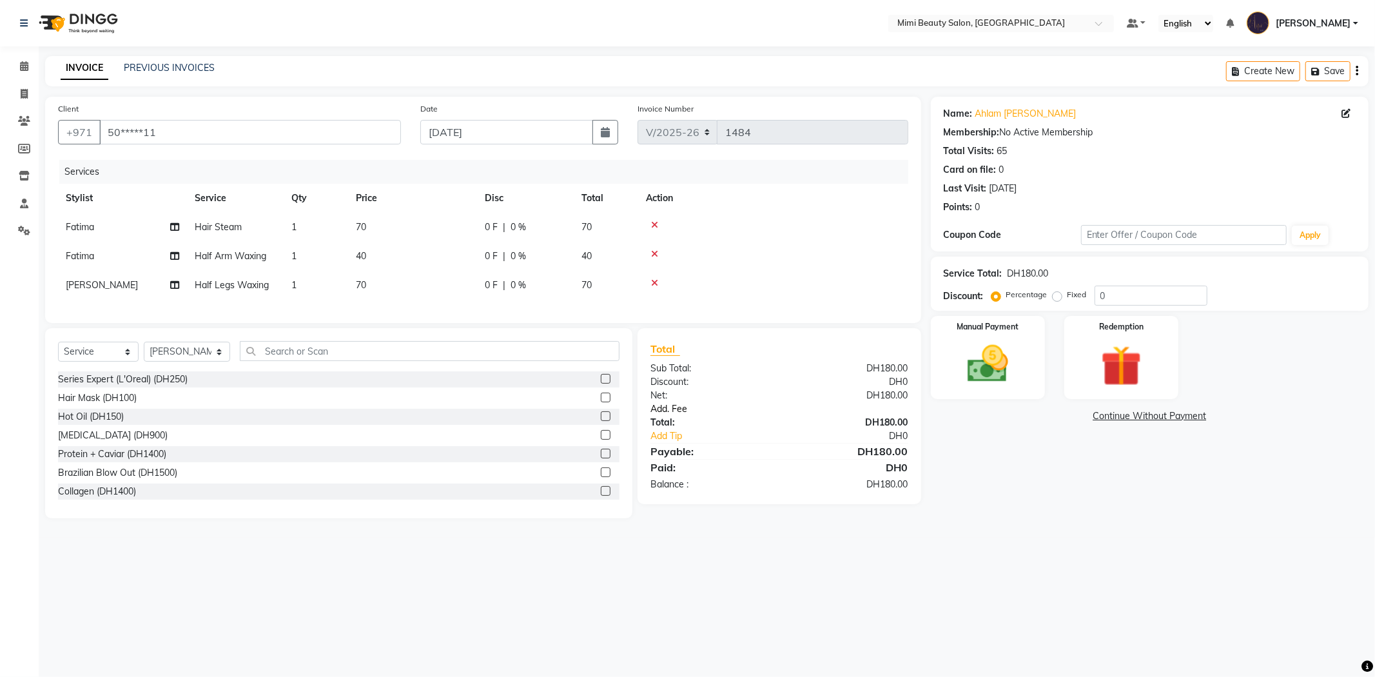
click at [660, 416] on link "Add. Fee" at bounding box center [779, 409] width 277 height 14
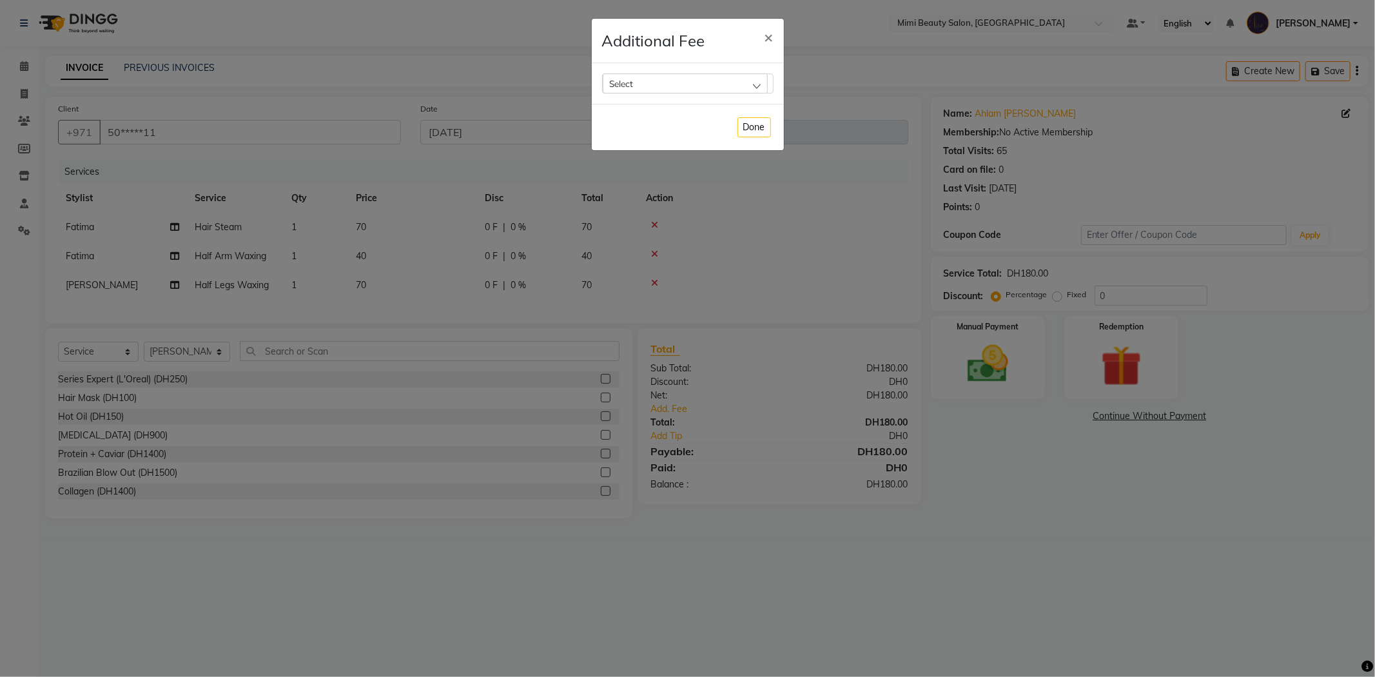
click at [673, 79] on div "Select" at bounding box center [685, 82] width 165 height 19
click at [647, 166] on label "Bank Fee" at bounding box center [633, 167] width 49 height 12
checkbox input "true"
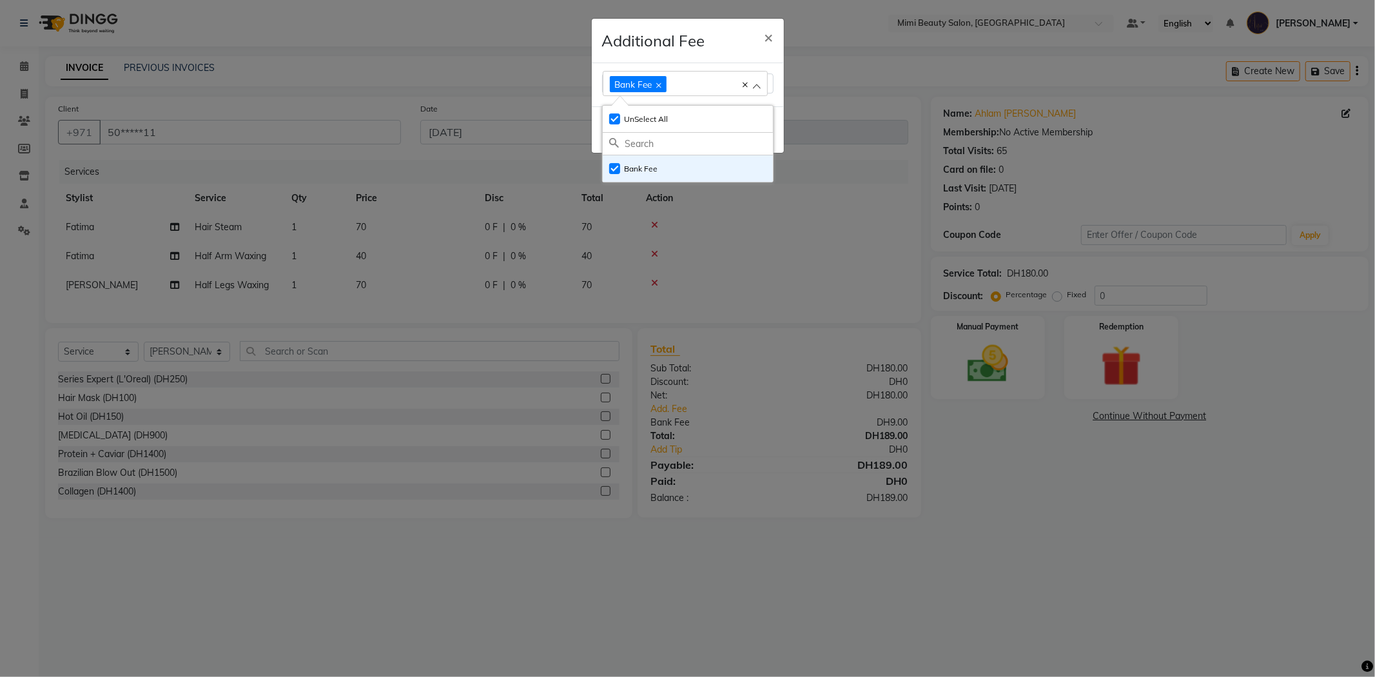
click at [716, 43] on div "Additional Fee ×" at bounding box center [688, 41] width 192 height 44
click at [754, 126] on button "Done" at bounding box center [755, 130] width 34 height 20
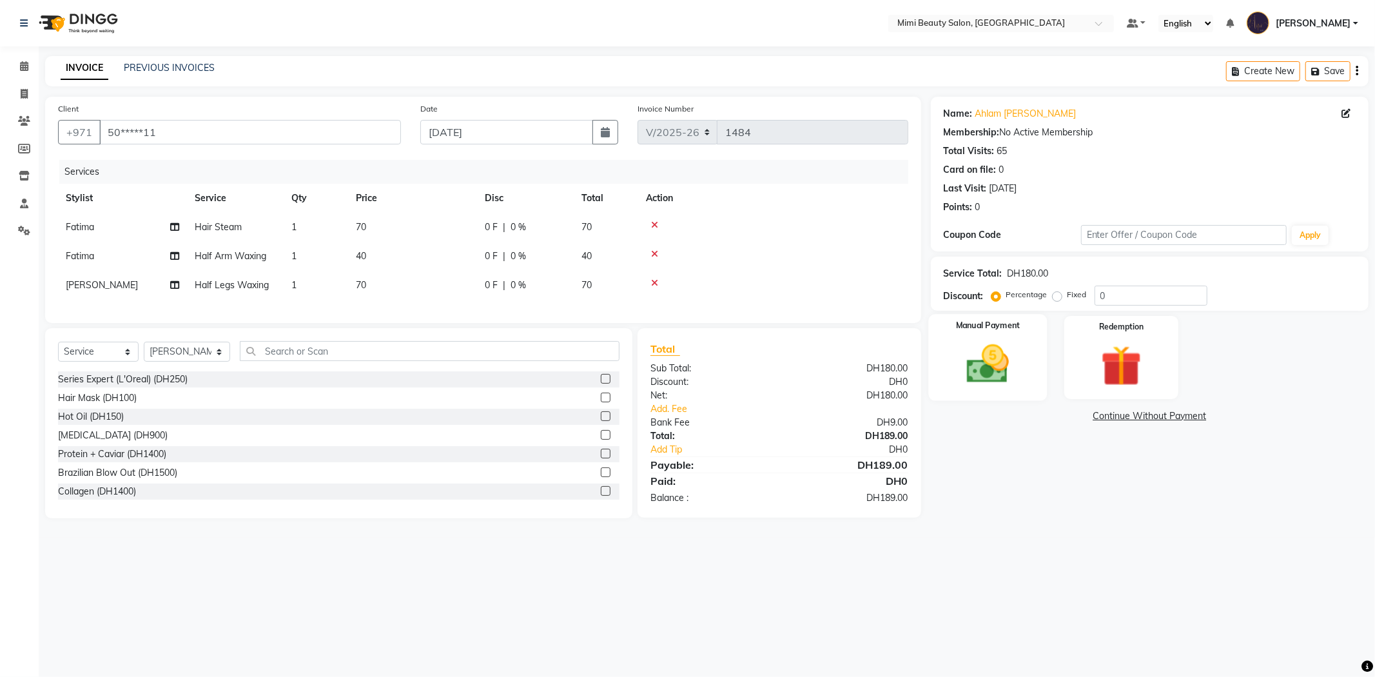
click at [1004, 362] on img at bounding box center [987, 364] width 69 height 49
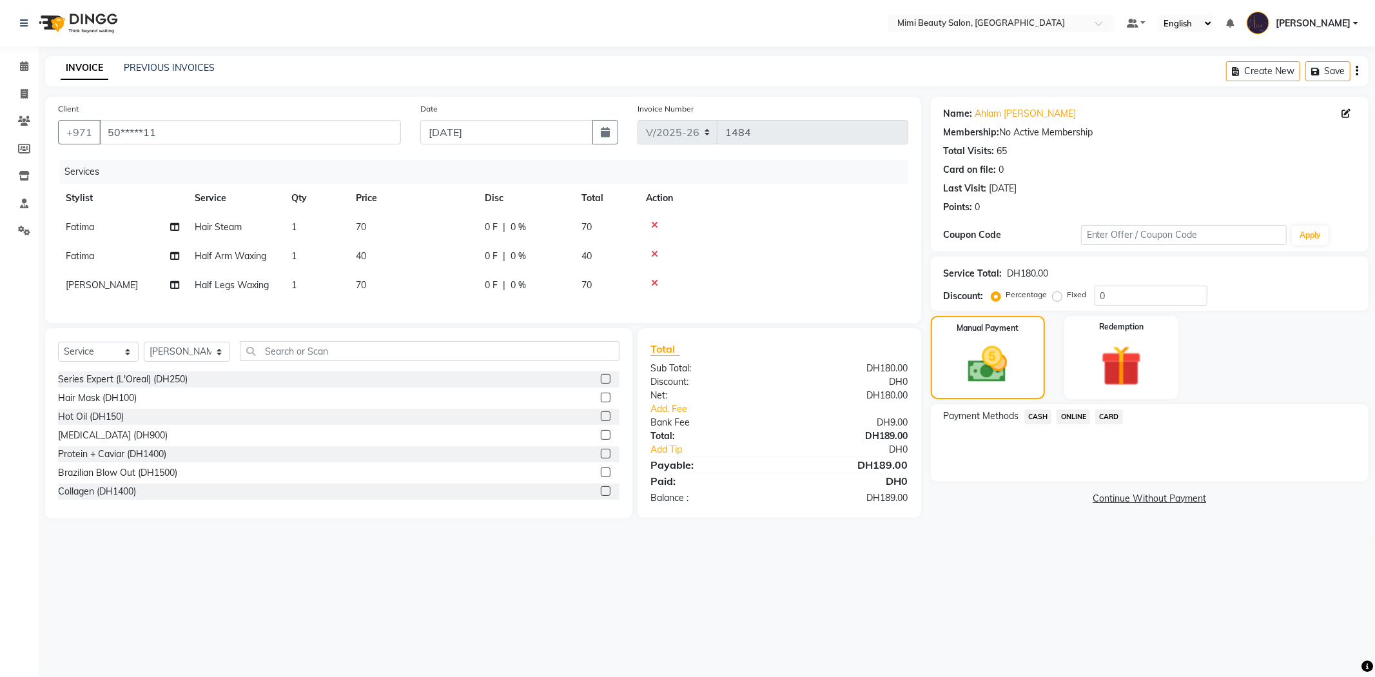
click at [1110, 418] on span "CARD" at bounding box center [1109, 416] width 28 height 15
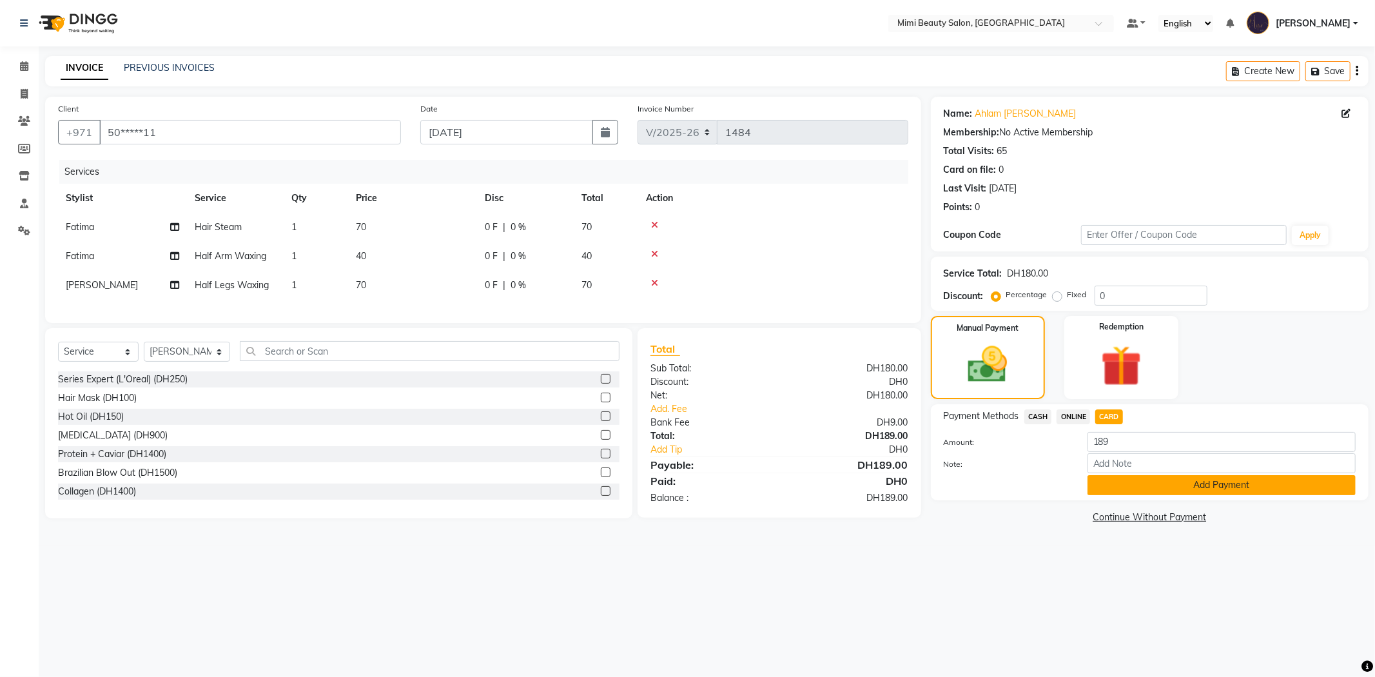
click at [1144, 491] on button "Add Payment" at bounding box center [1222, 485] width 268 height 20
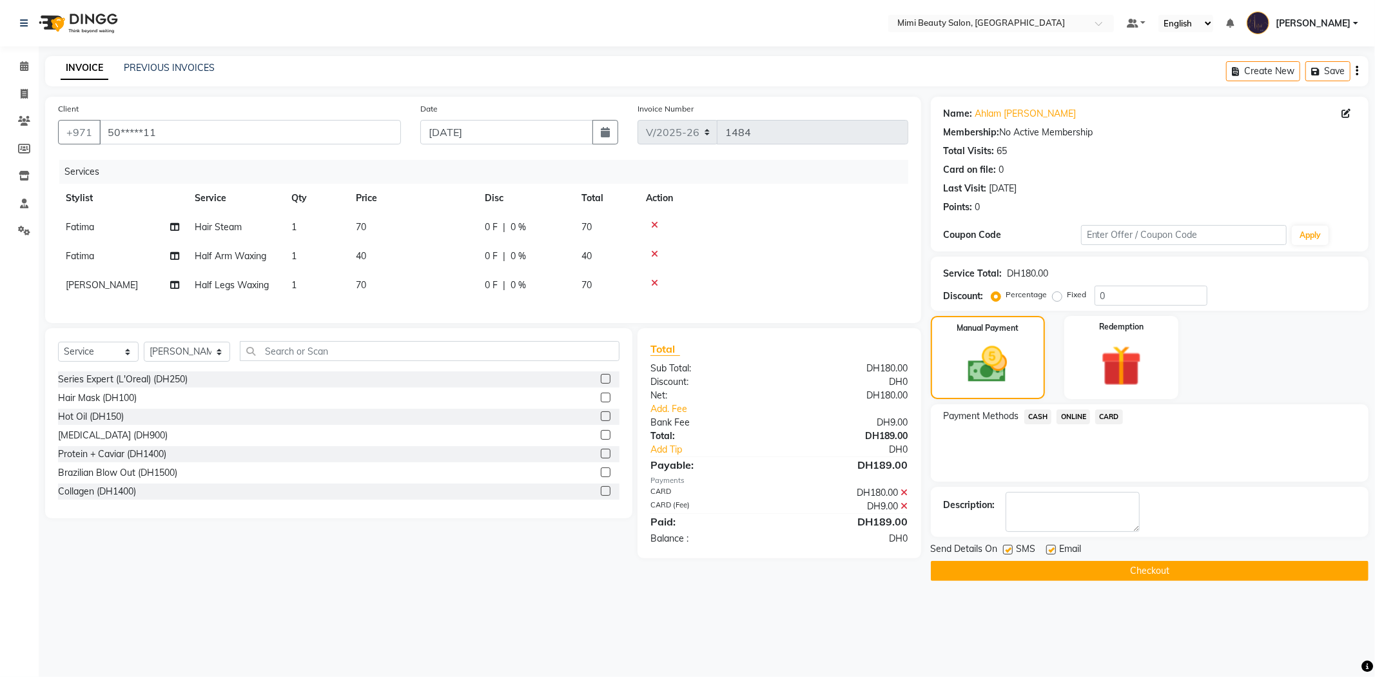
click at [1109, 571] on button "Checkout" at bounding box center [1150, 571] width 438 height 20
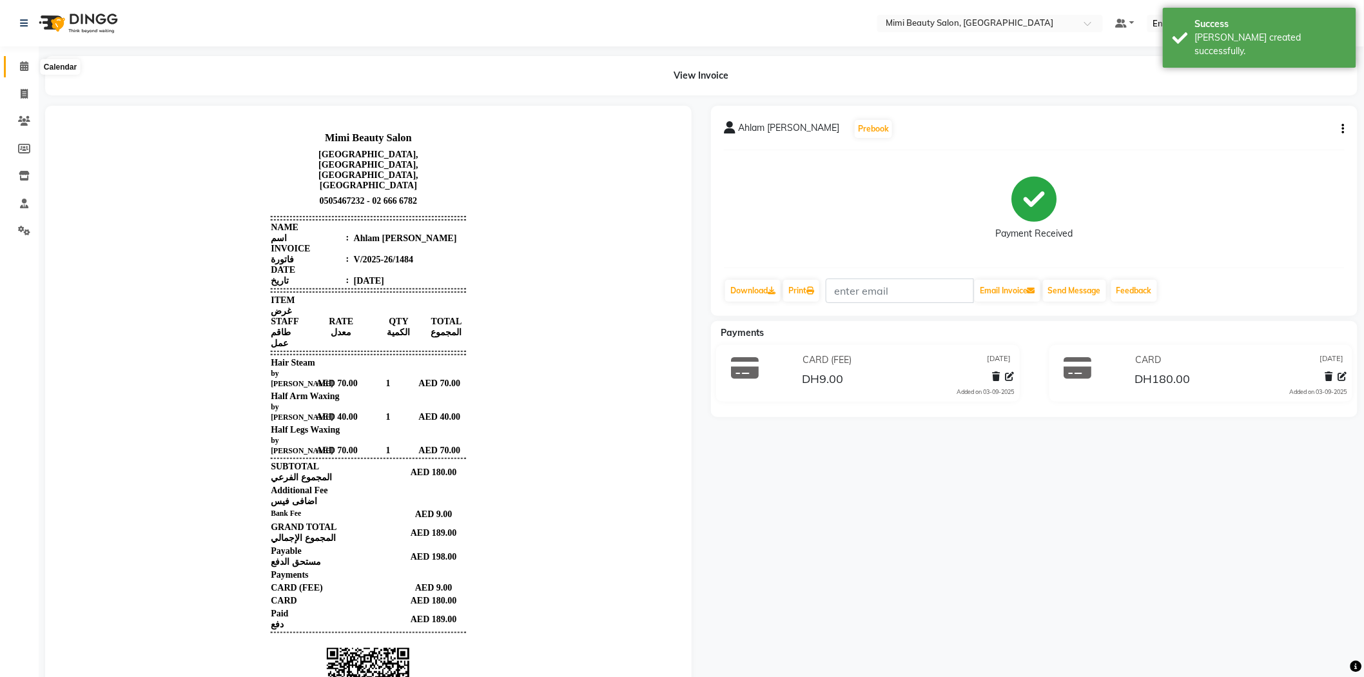
click at [28, 68] on span at bounding box center [24, 66] width 23 height 15
